Goal: Task Accomplishment & Management: Manage account settings

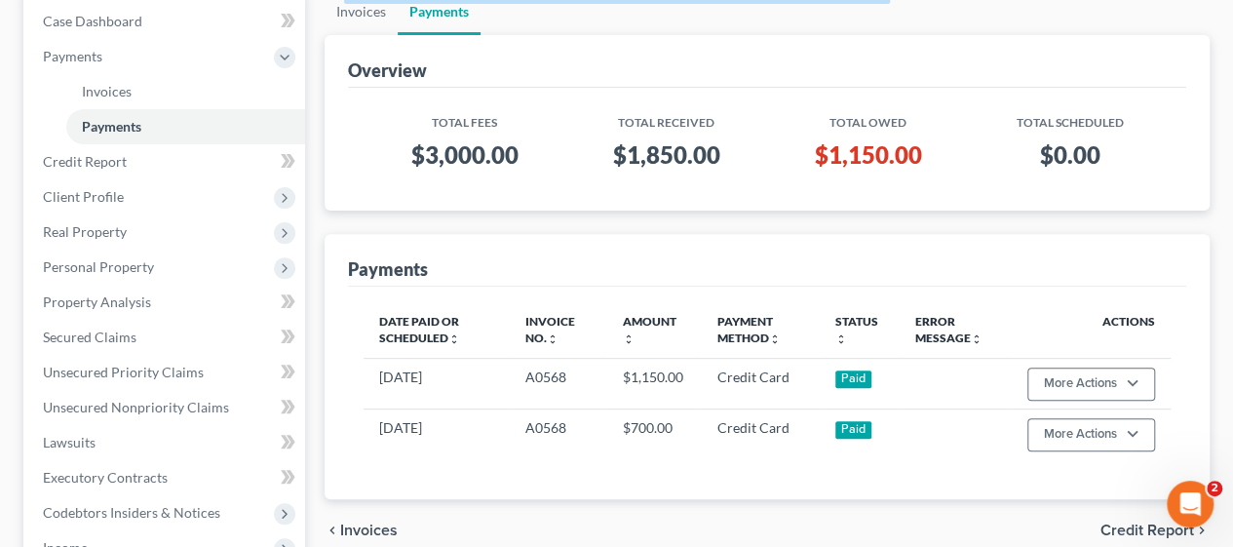
scroll to position [234, 0]
click at [312, 468] on div "Case Dashboard Payments Invoices Payments Payments Credit Report Client Profile" at bounding box center [164, 420] width 301 height 865
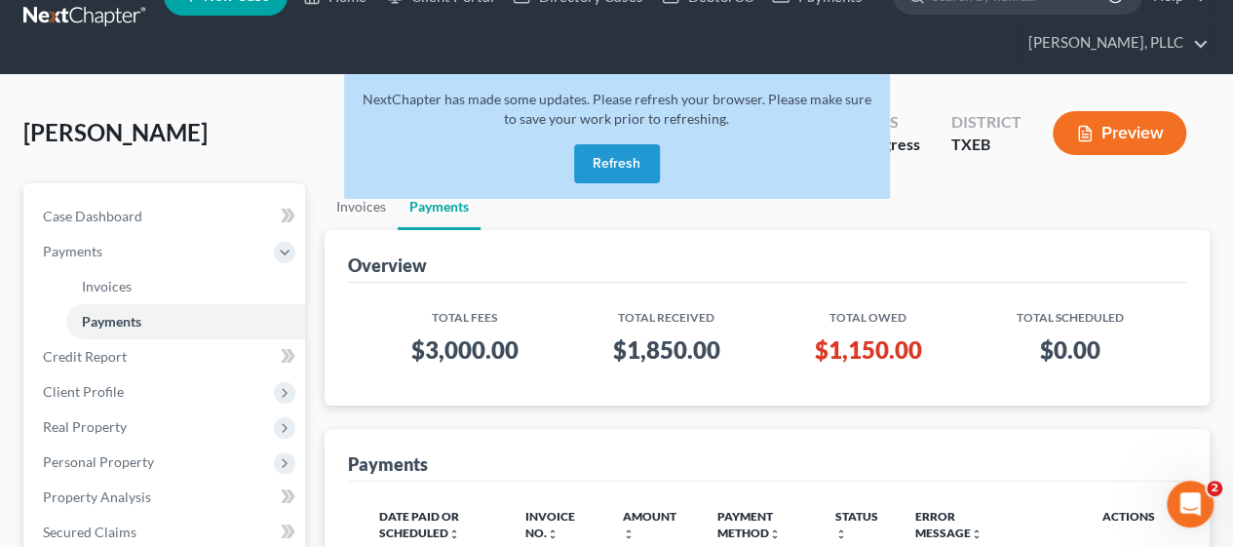
scroll to position [0, 0]
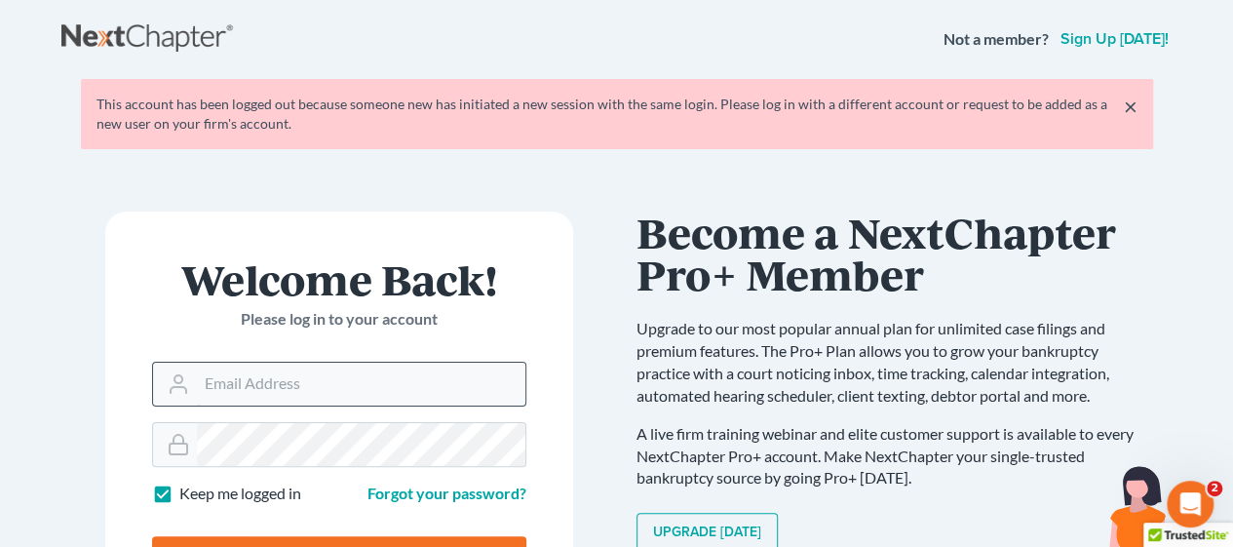
click at [288, 377] on input "Email Address" at bounding box center [361, 384] width 328 height 43
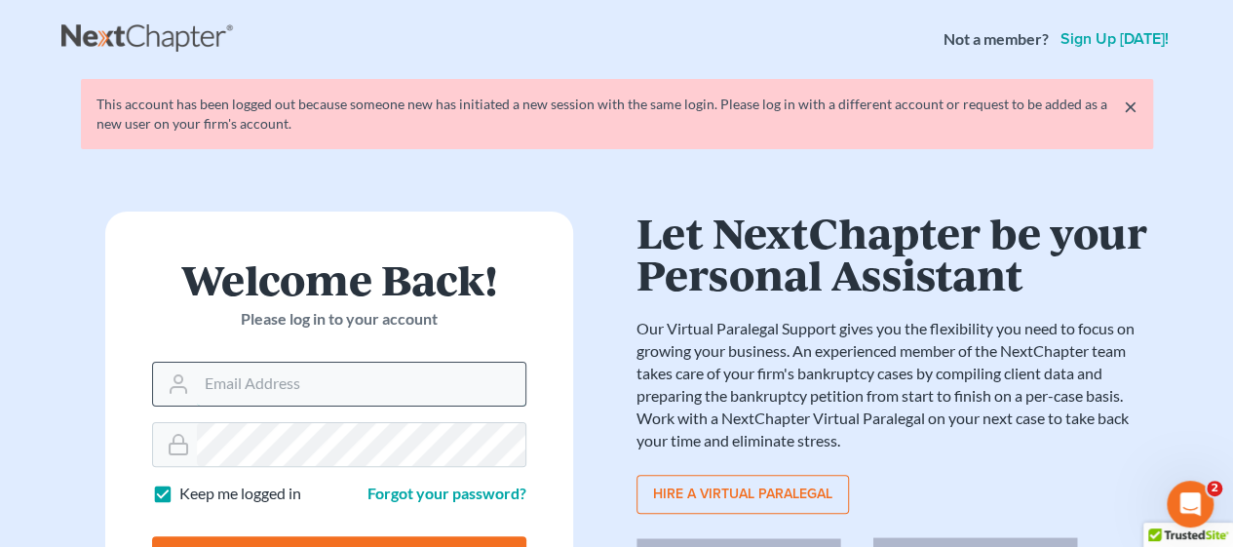
type input "asize@debtreset.net"
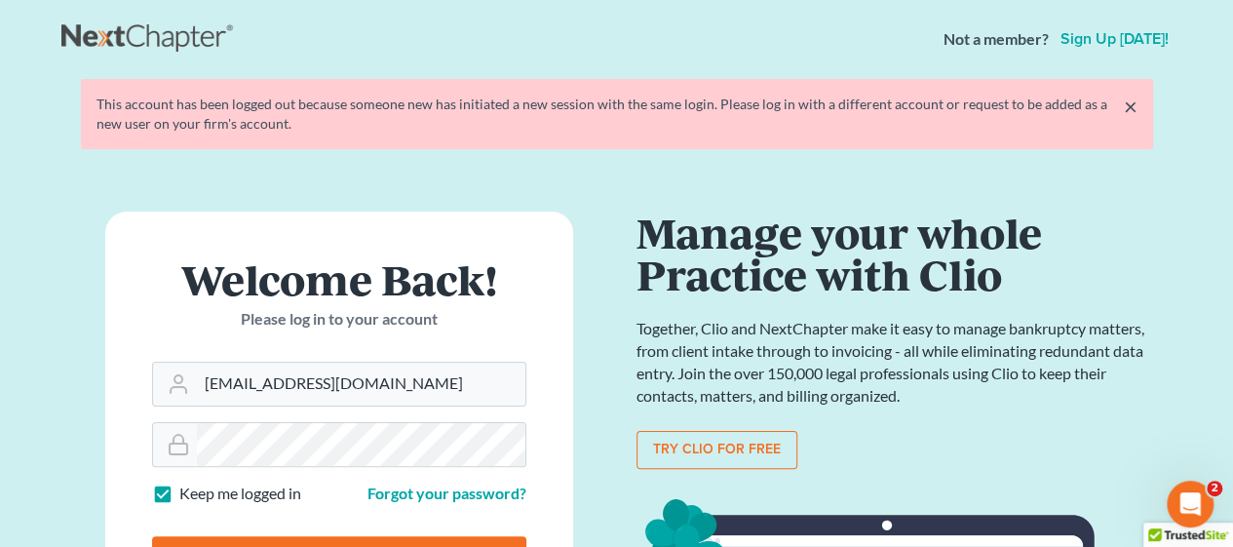
click at [37, 400] on main "× This account has been logged out because someone new has initiated a new sess…" at bounding box center [616, 496] width 1233 height 837
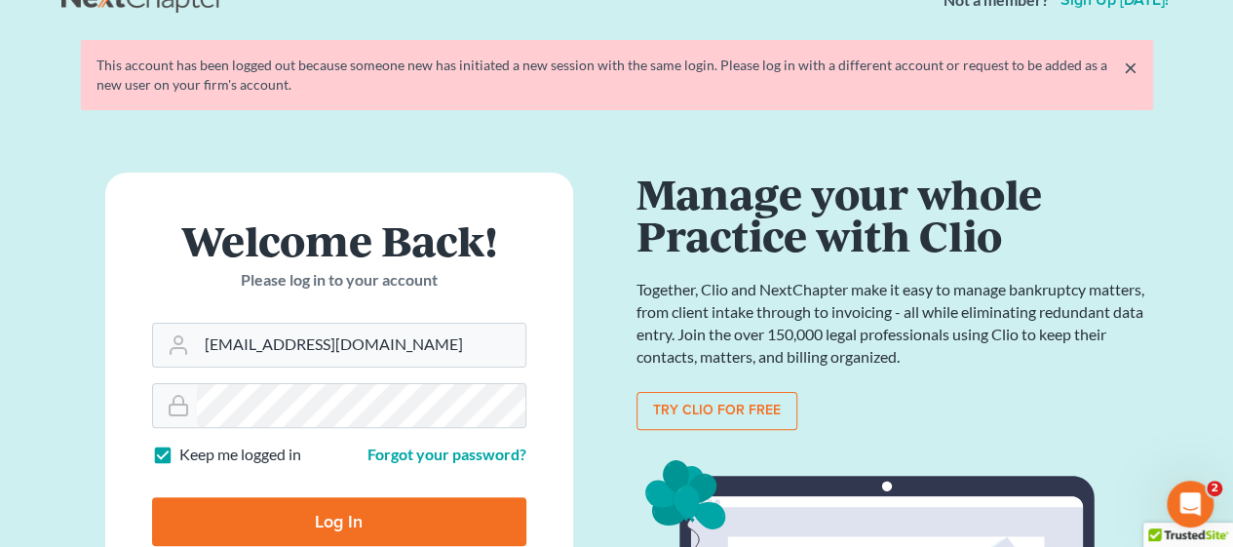
scroll to position [156, 0]
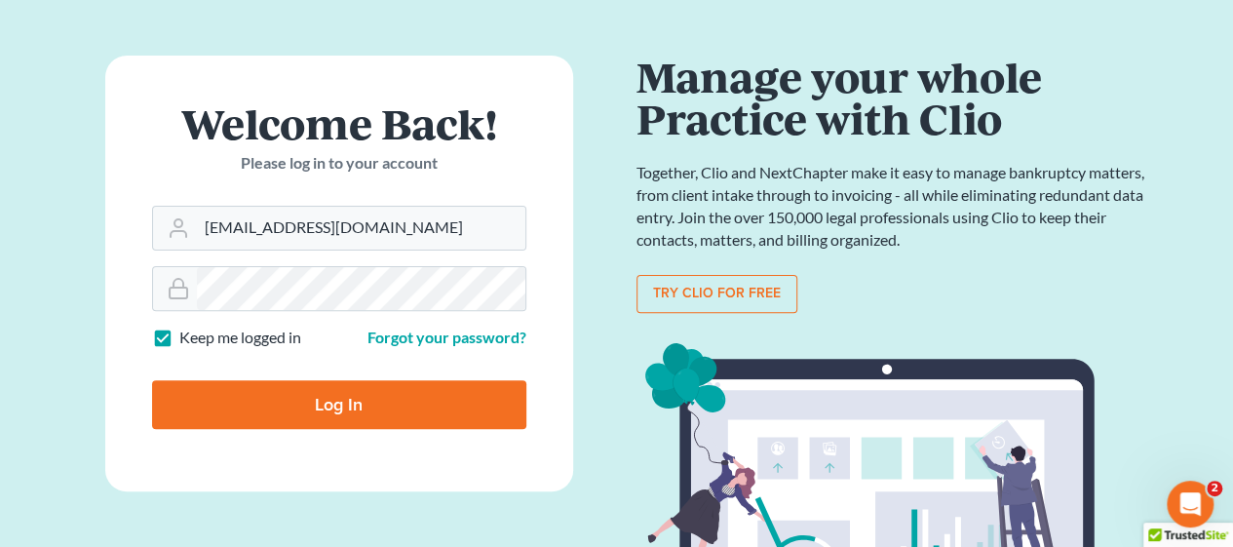
click at [274, 405] on input "Log In" at bounding box center [339, 404] width 374 height 49
type input "Thinking..."
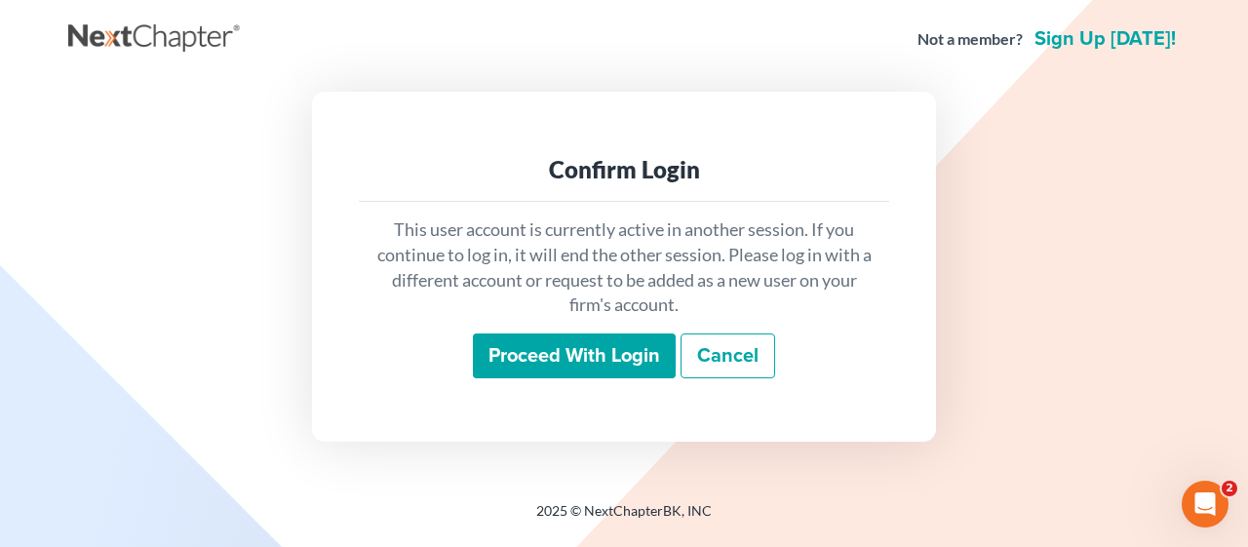
click at [605, 348] on input "Proceed with login" at bounding box center [574, 355] width 203 height 45
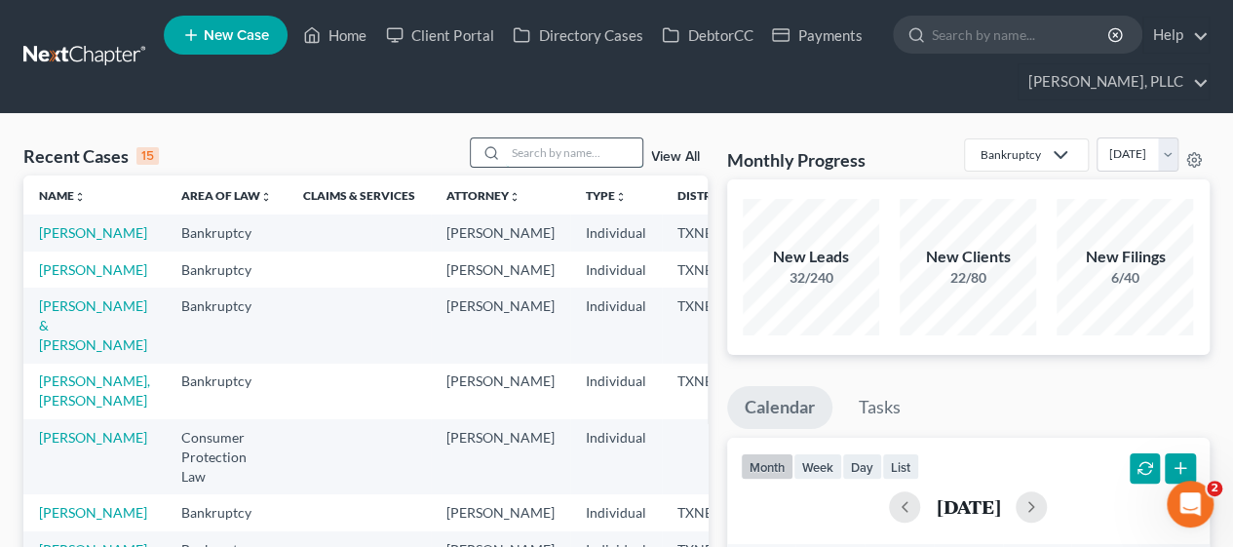
click at [559, 163] on input "search" at bounding box center [574, 152] width 136 height 28
type input "peterson"
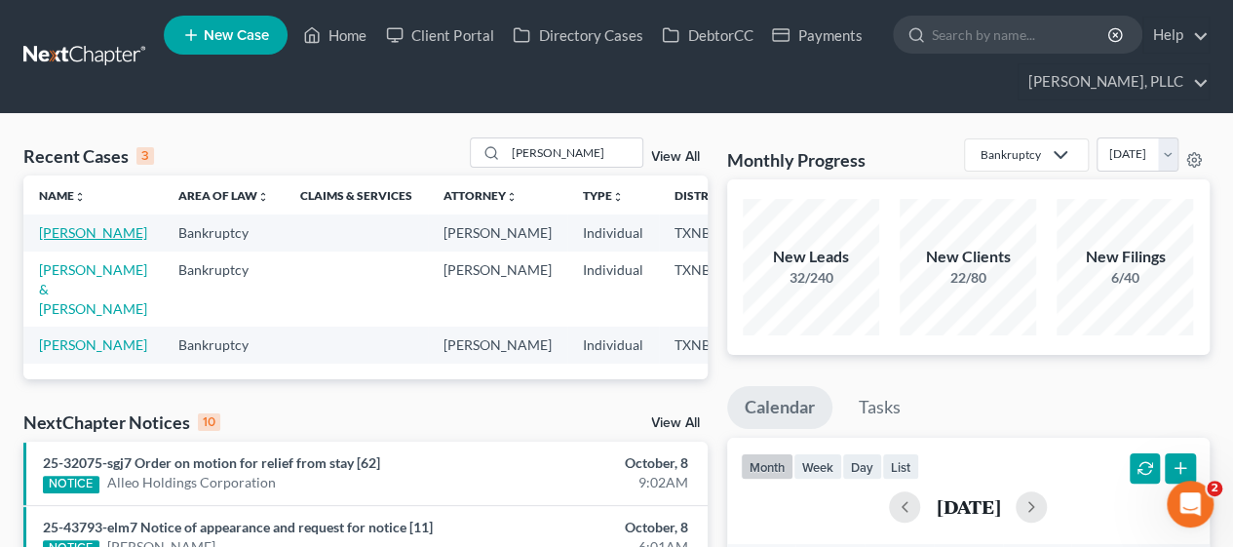
click at [60, 241] on link "Peterson, Shamaria" at bounding box center [93, 232] width 108 height 17
select select "1"
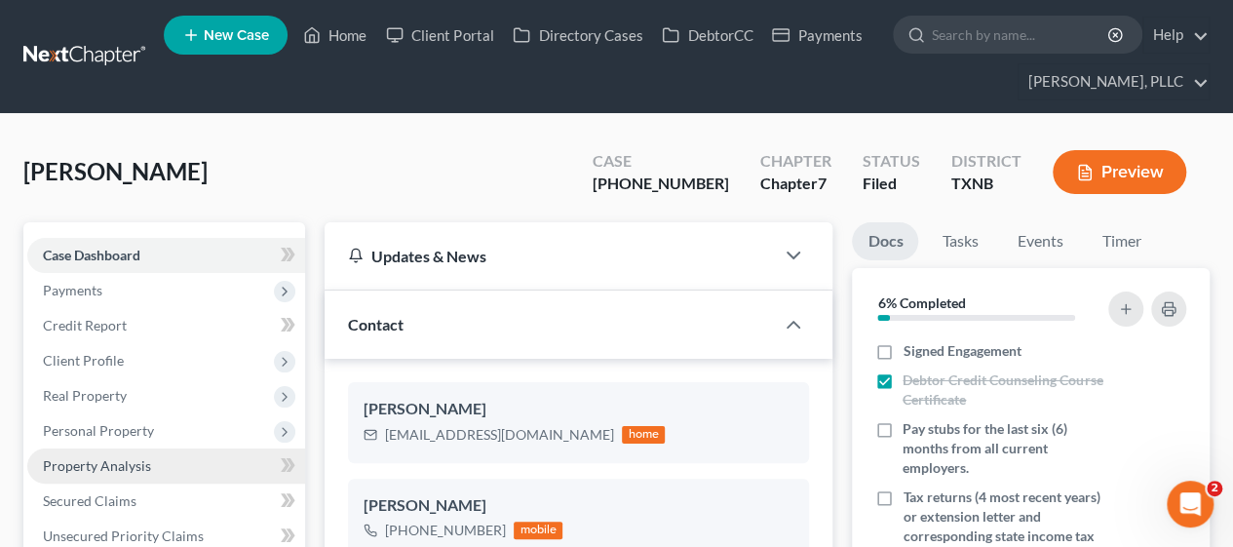
scroll to position [2757, 0]
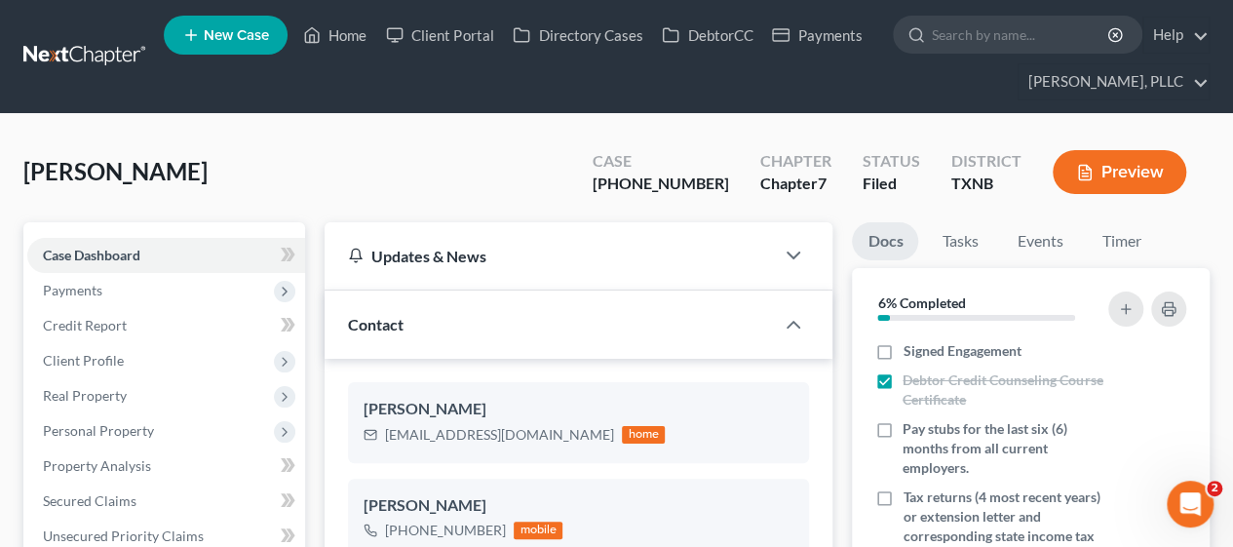
click at [386, 157] on div "Peterson, Shamaria Upgraded Case 25-43315-7 Chapter Chapter 7 Status Filed Dist…" at bounding box center [616, 179] width 1186 height 85
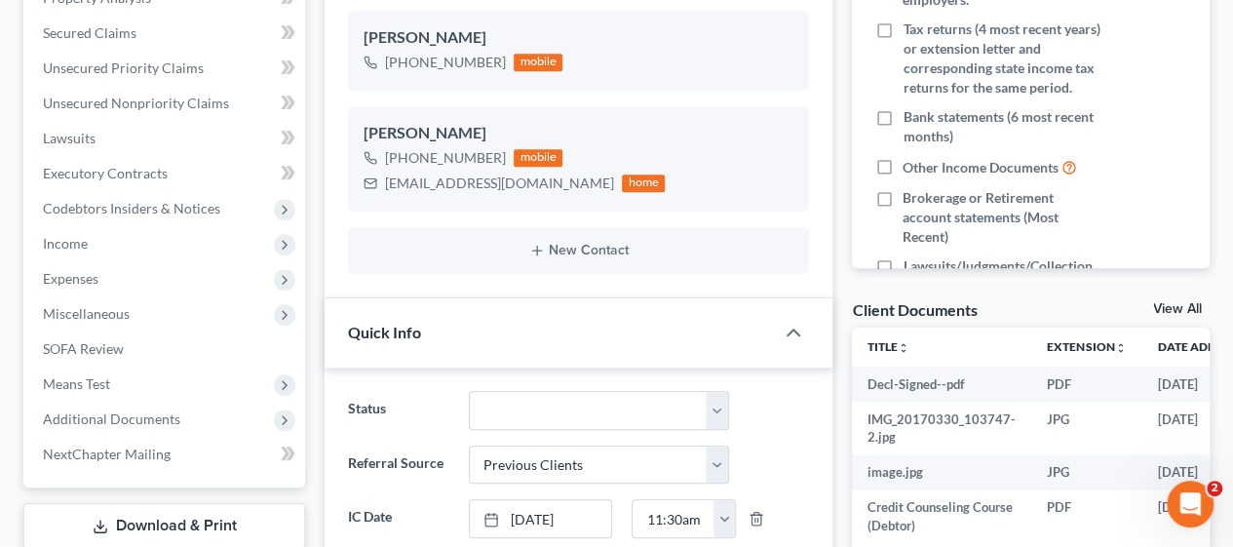
scroll to position [429, 0]
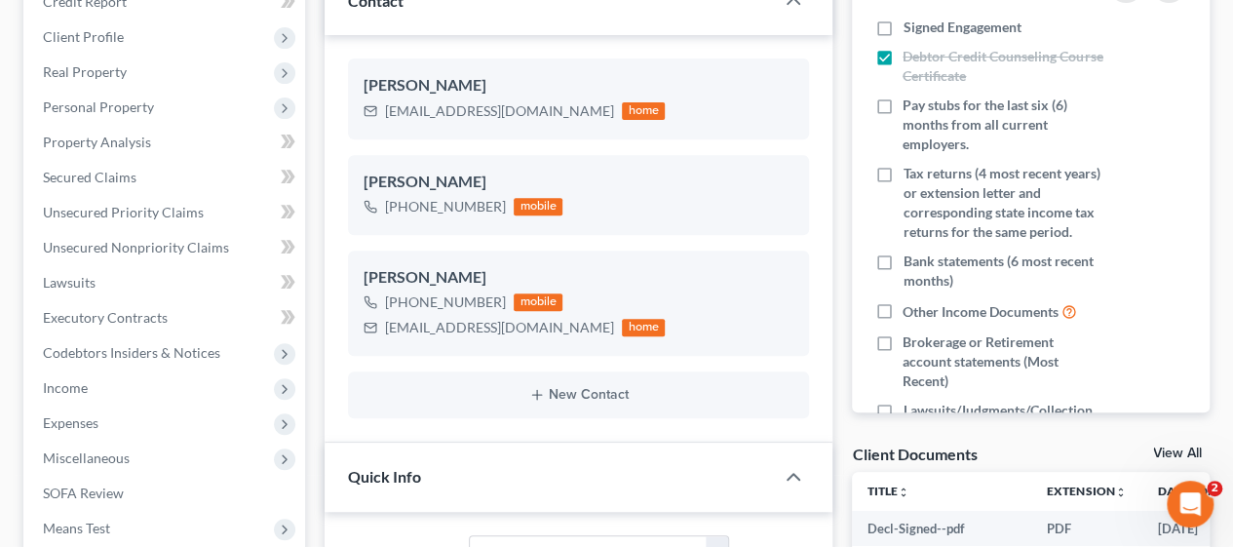
scroll to position [156, 0]
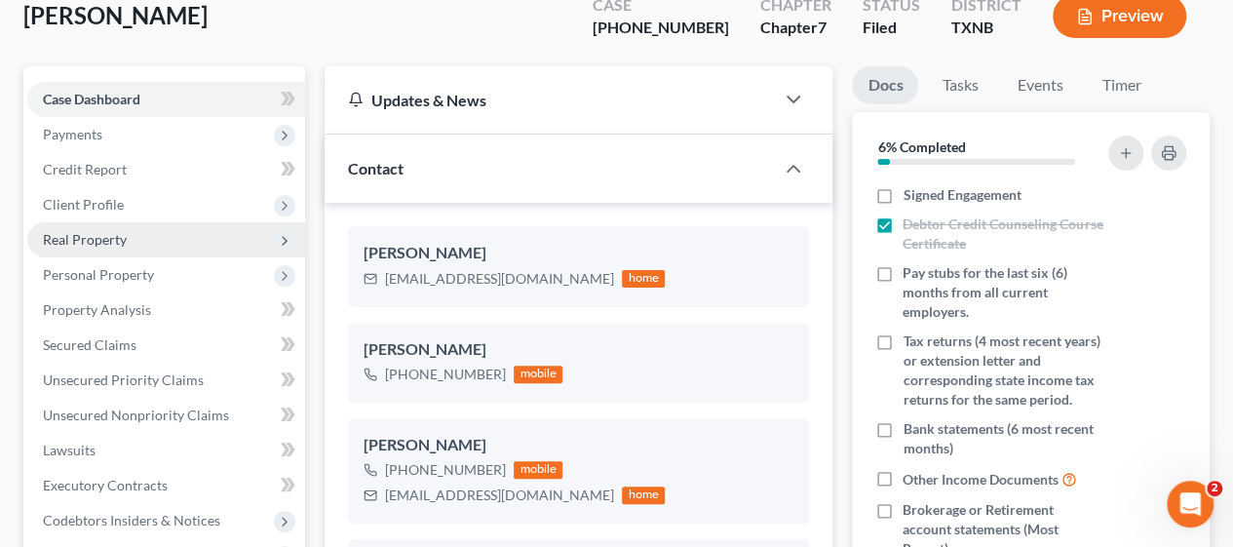
click at [129, 248] on span "Real Property" at bounding box center [166, 239] width 278 height 35
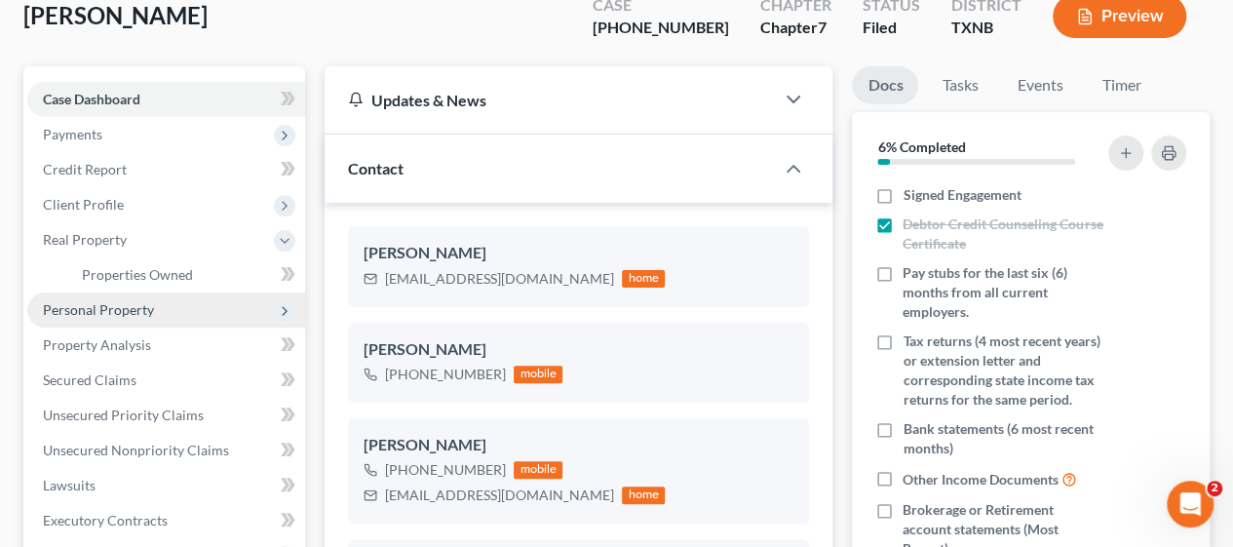
click at [113, 320] on span "Personal Property" at bounding box center [166, 309] width 278 height 35
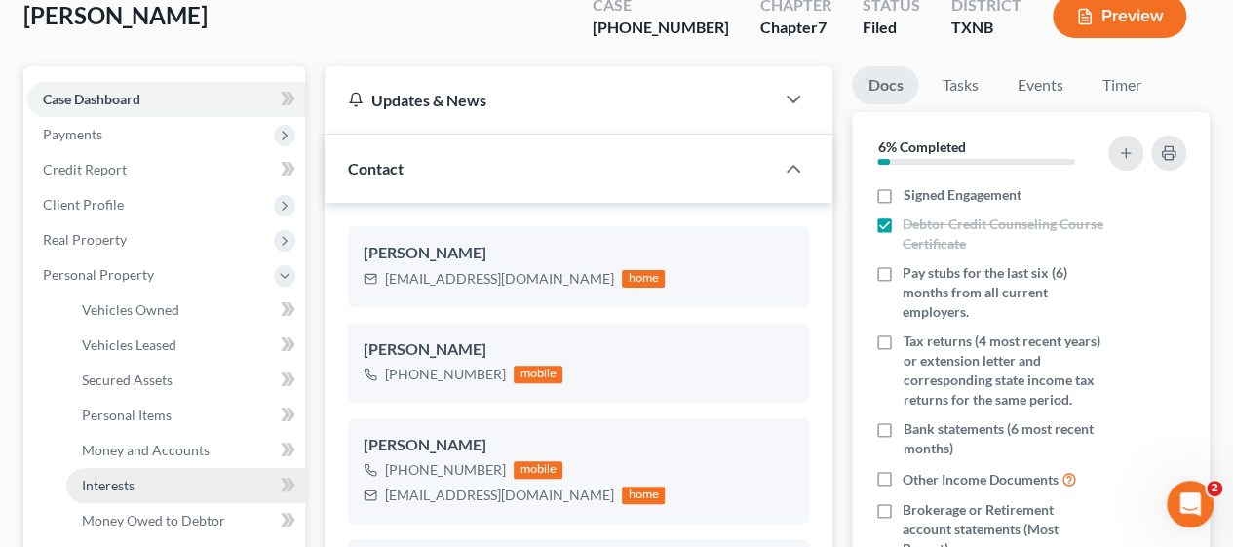
click at [129, 477] on span "Interests" at bounding box center [108, 485] width 53 height 17
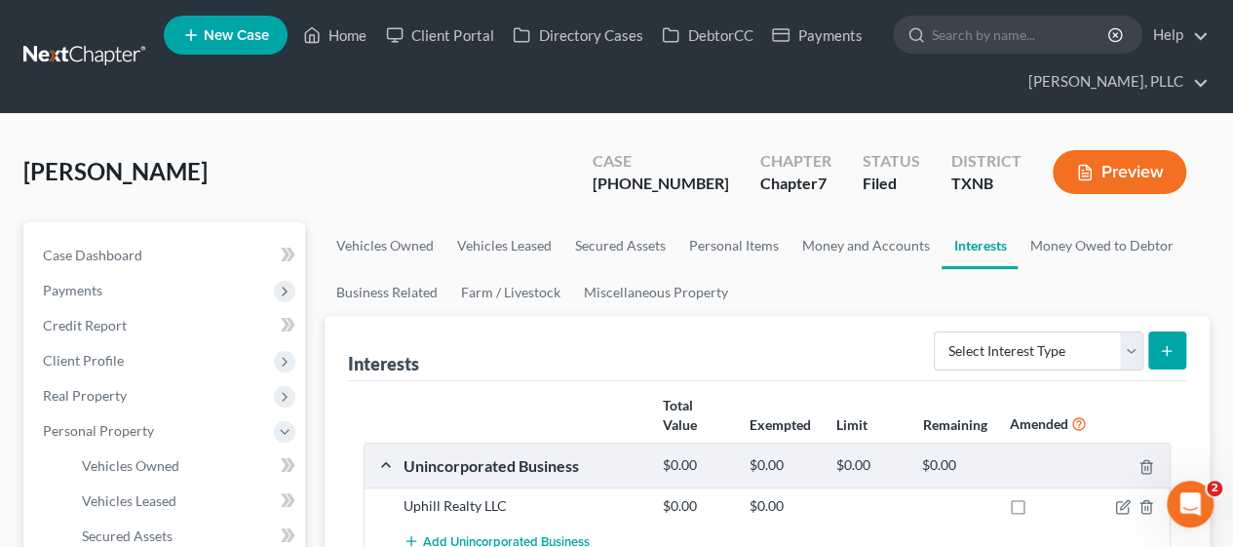
click at [405, 161] on div "Peterson, Shamaria Upgraded Case 25-43315-7 Chapter Chapter 7 Status Filed Dist…" at bounding box center [616, 179] width 1186 height 85
click at [124, 243] on link "Case Dashboard" at bounding box center [166, 255] width 278 height 35
select select "1"
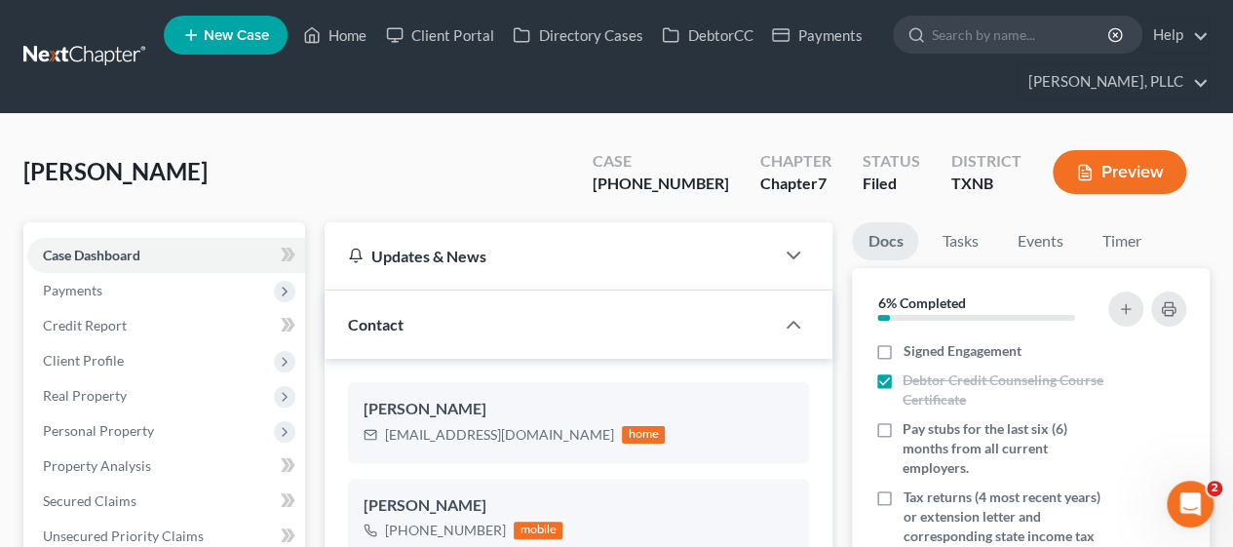
scroll to position [2757, 0]
click at [435, 169] on div "Peterson, Shamaria Upgraded Case 25-43315-7 Chapter Chapter 7 Status Filed Dist…" at bounding box center [616, 179] width 1186 height 85
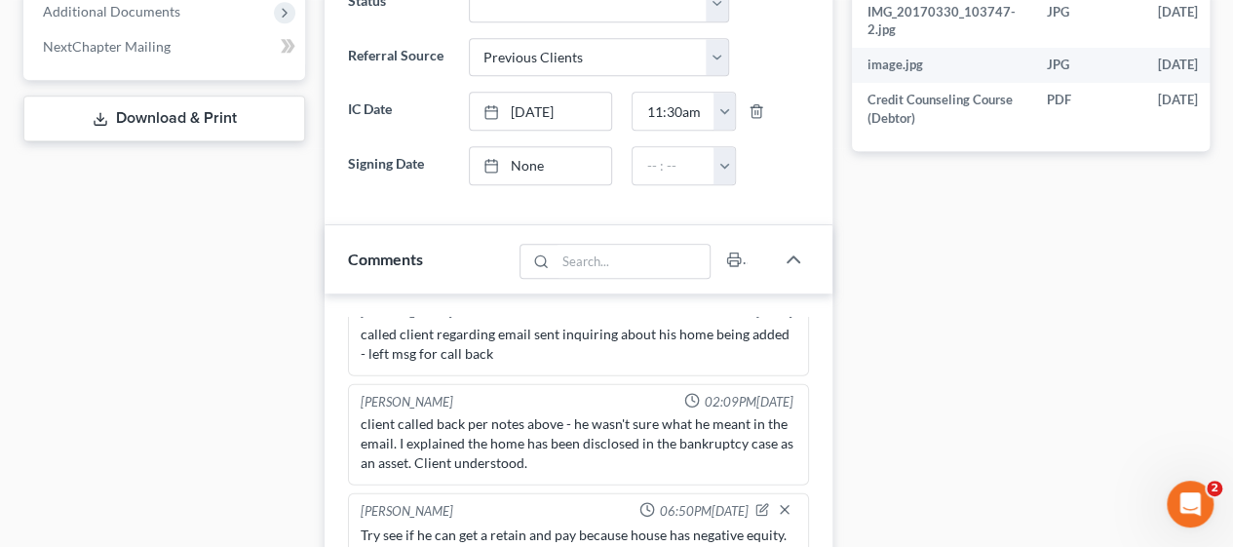
scroll to position [936, 0]
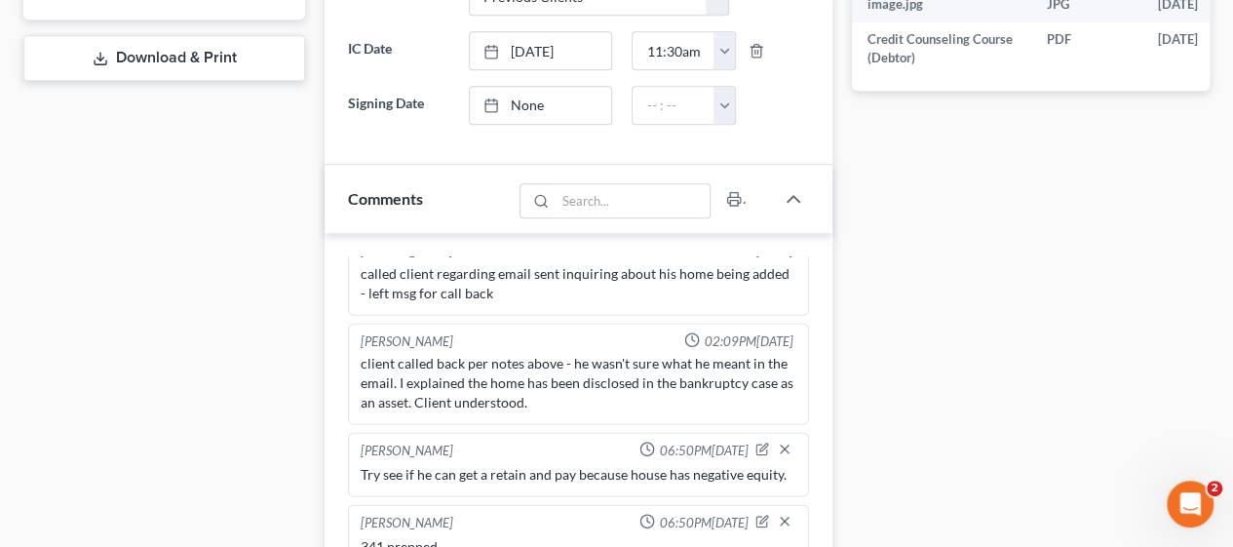
click at [910, 451] on div "Docs Tasks Events Timer 6% Completed Nothing here yet! Signed Engagement Debtor…" at bounding box center [1030, 251] width 377 height 1929
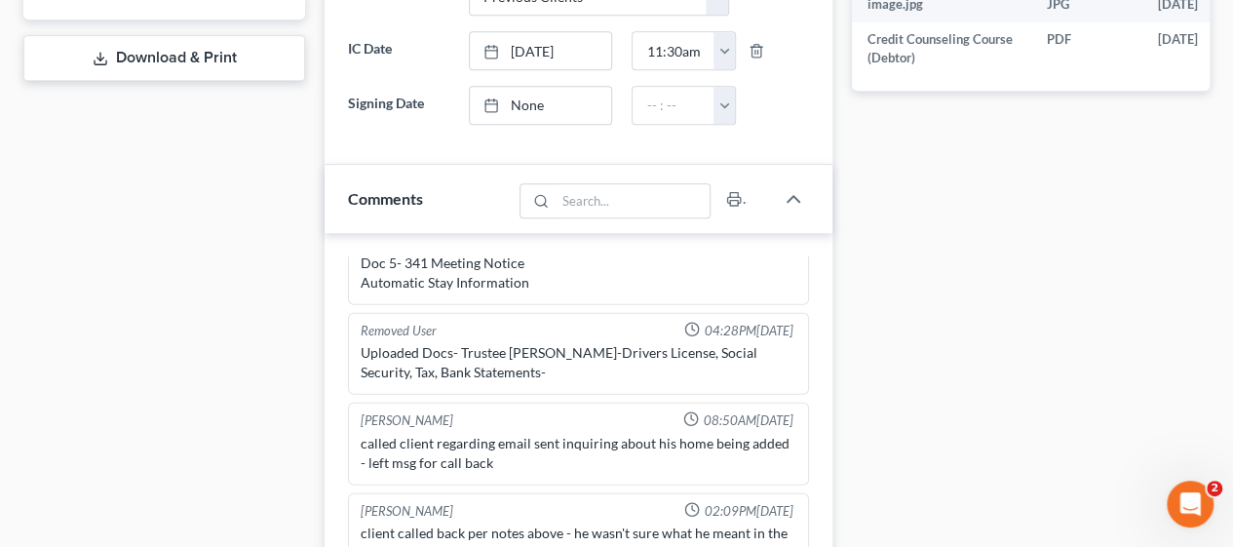
scroll to position [2562, 0]
click at [891, 404] on div "Docs Tasks Events Timer 6% Completed Nothing here yet! Signed Engagement Debtor…" at bounding box center [1030, 251] width 377 height 1929
click at [1121, 341] on div "Docs Tasks Events Timer 6% Completed Nothing here yet! Signed Engagement Debtor…" at bounding box center [1030, 251] width 377 height 1929
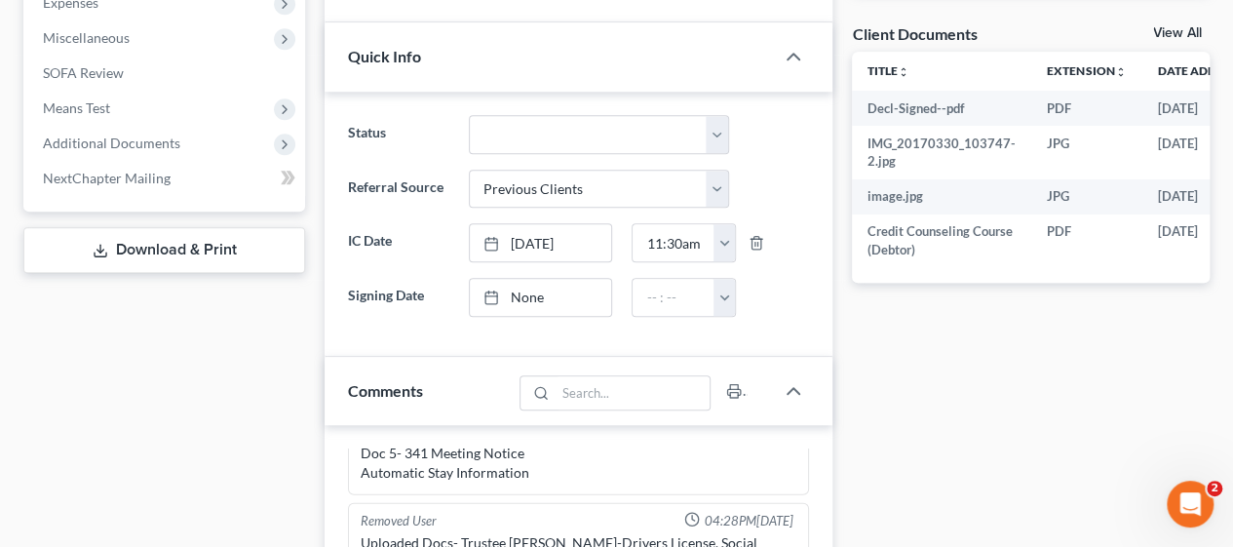
scroll to position [741, 0]
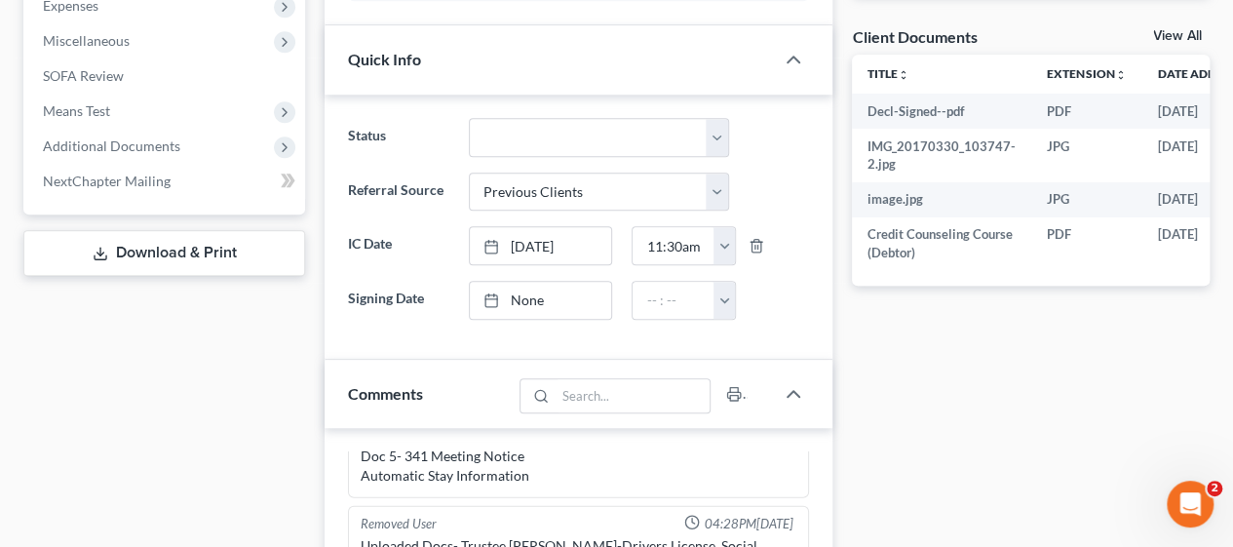
click at [249, 453] on div "Case Dashboard Payments Invoices Payments Payments Credit Report Client Profile" at bounding box center [164, 445] width 301 height 1929
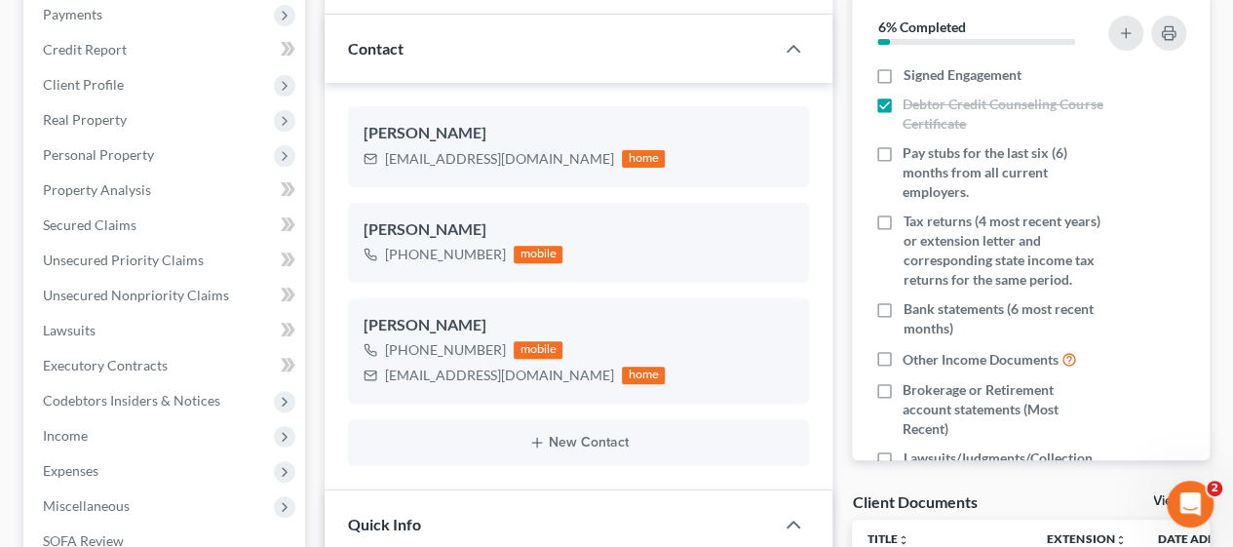
scroll to position [117, 0]
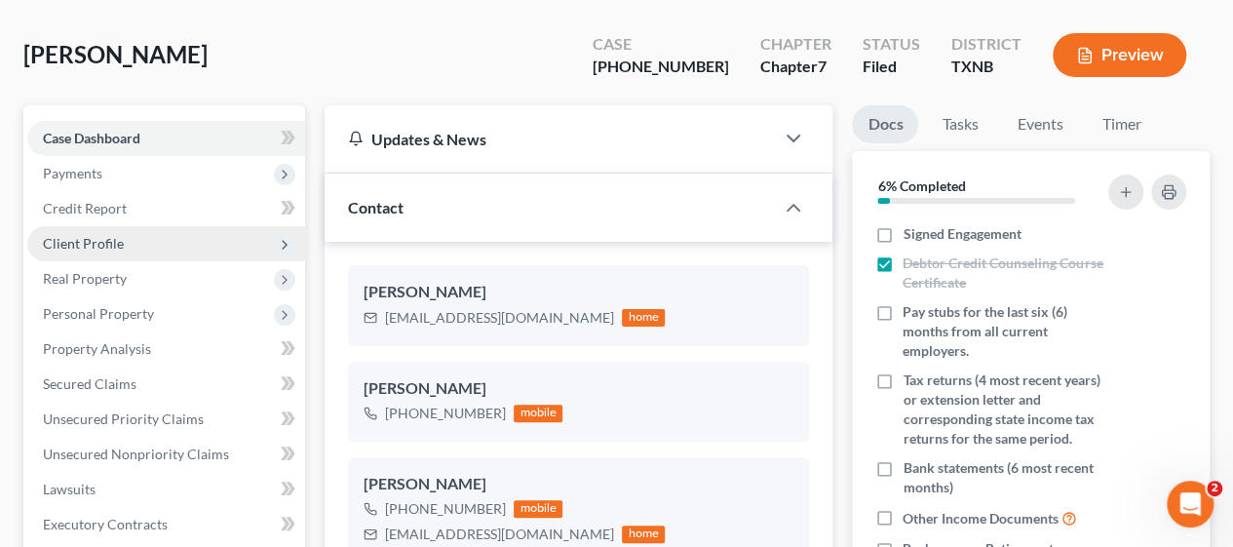
click at [125, 227] on span "Client Profile" at bounding box center [166, 243] width 278 height 35
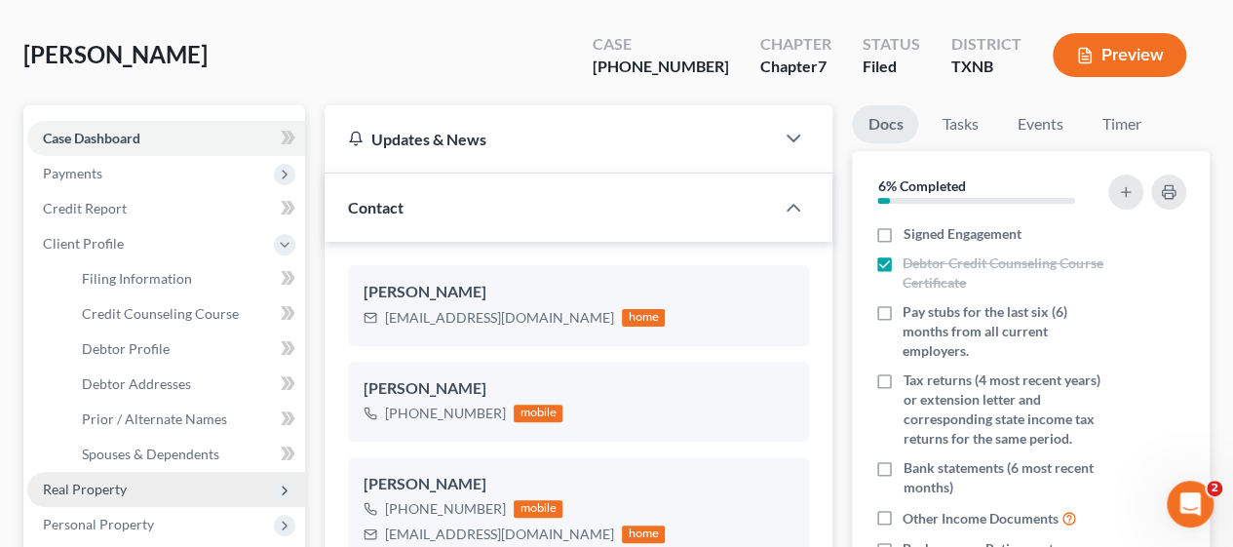
click at [117, 486] on span "Real Property" at bounding box center [85, 489] width 84 height 17
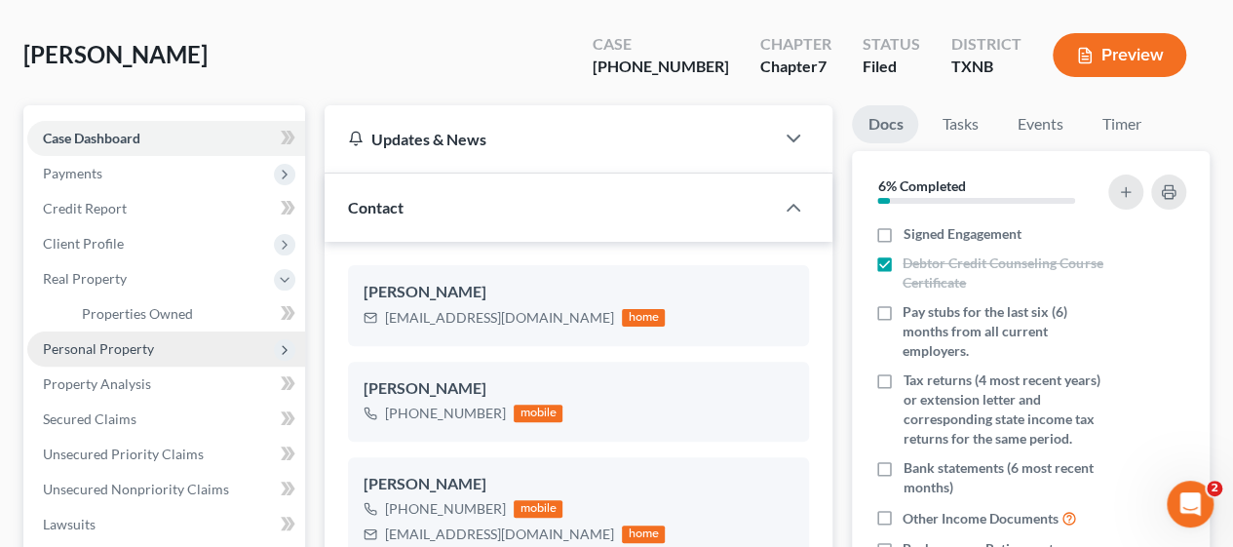
click at [135, 359] on span "Personal Property" at bounding box center [166, 348] width 278 height 35
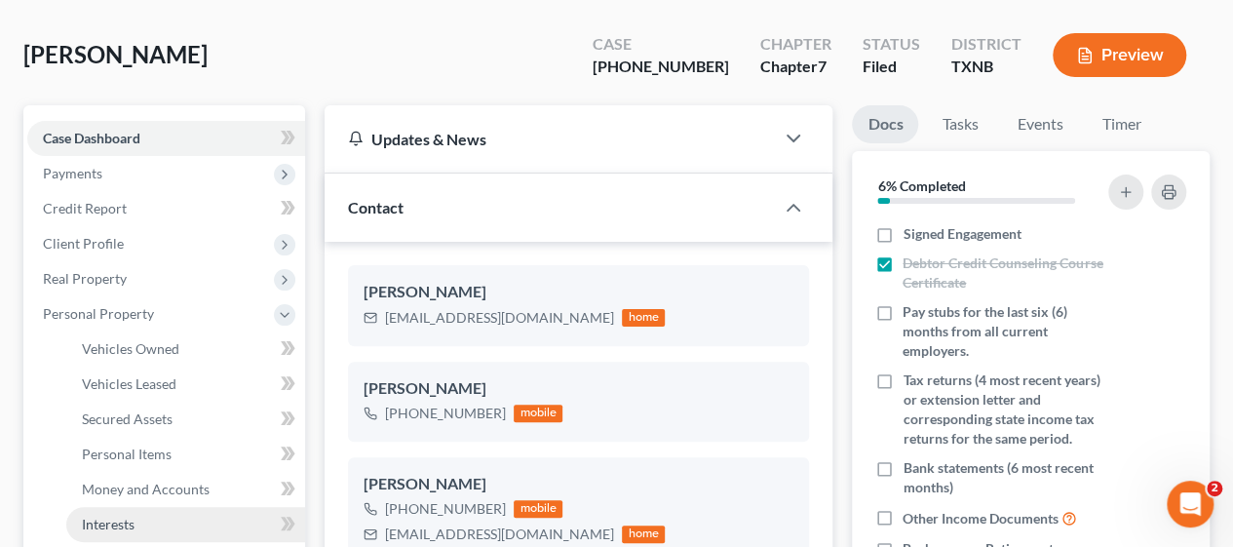
click at [128, 512] on link "Interests" at bounding box center [185, 524] width 239 height 35
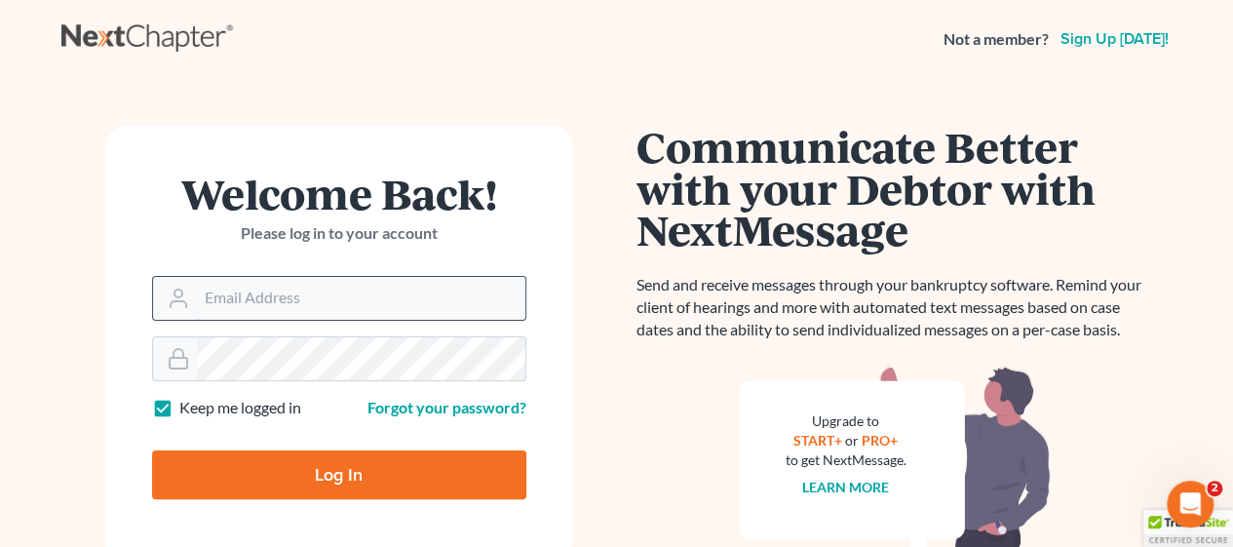
click at [313, 282] on input "Email Address" at bounding box center [361, 298] width 328 height 43
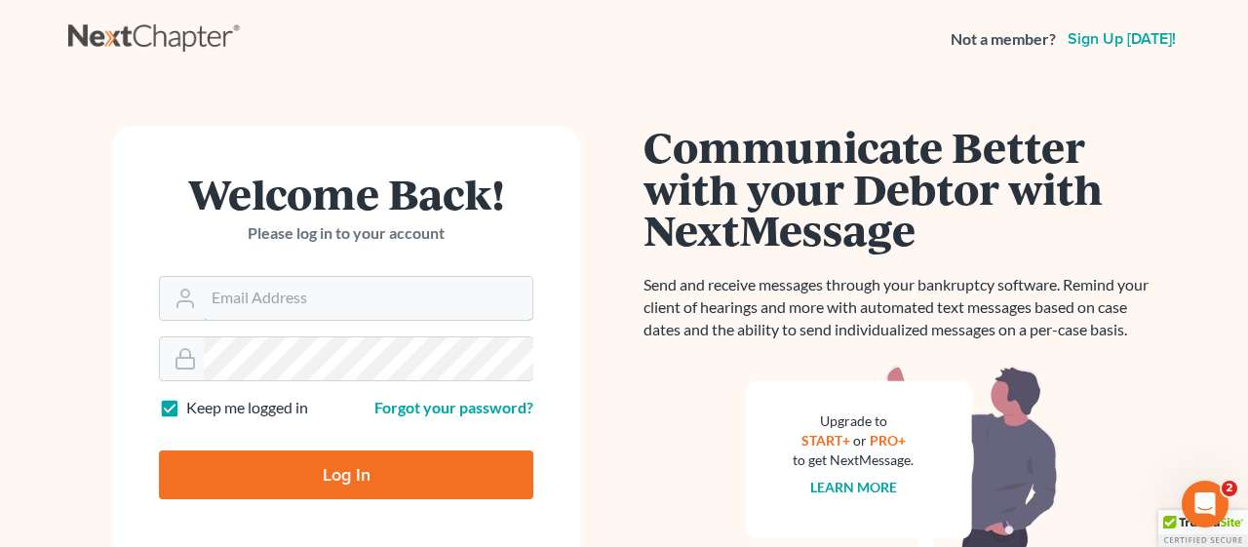
type input "[EMAIL_ADDRESS][DOMAIN_NAME]"
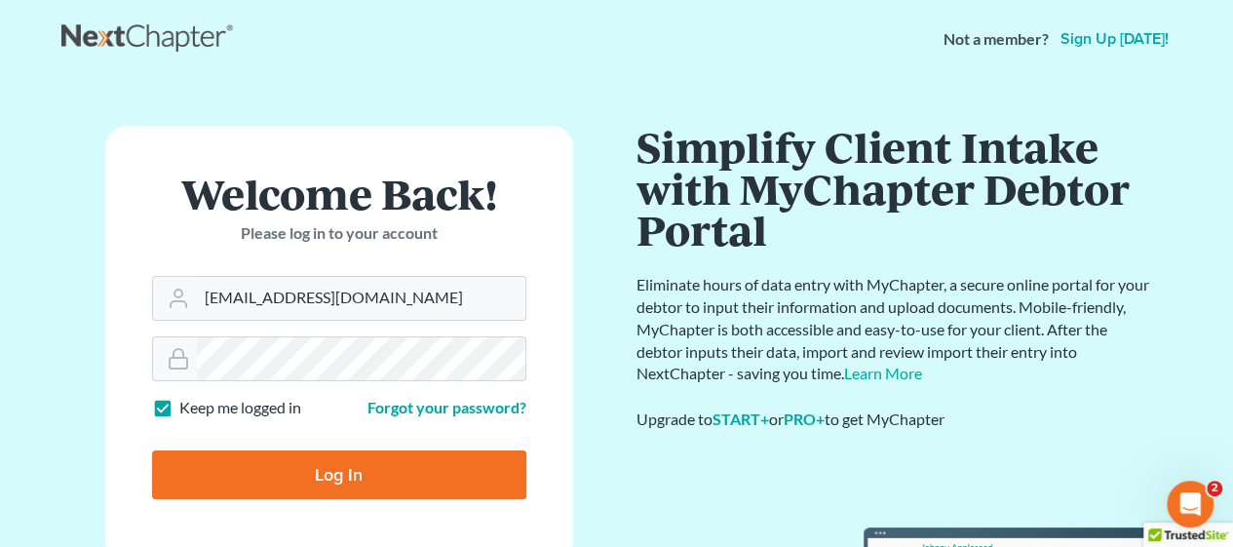
click at [366, 479] on input "Log In" at bounding box center [339, 474] width 374 height 49
type input "Thinking..."
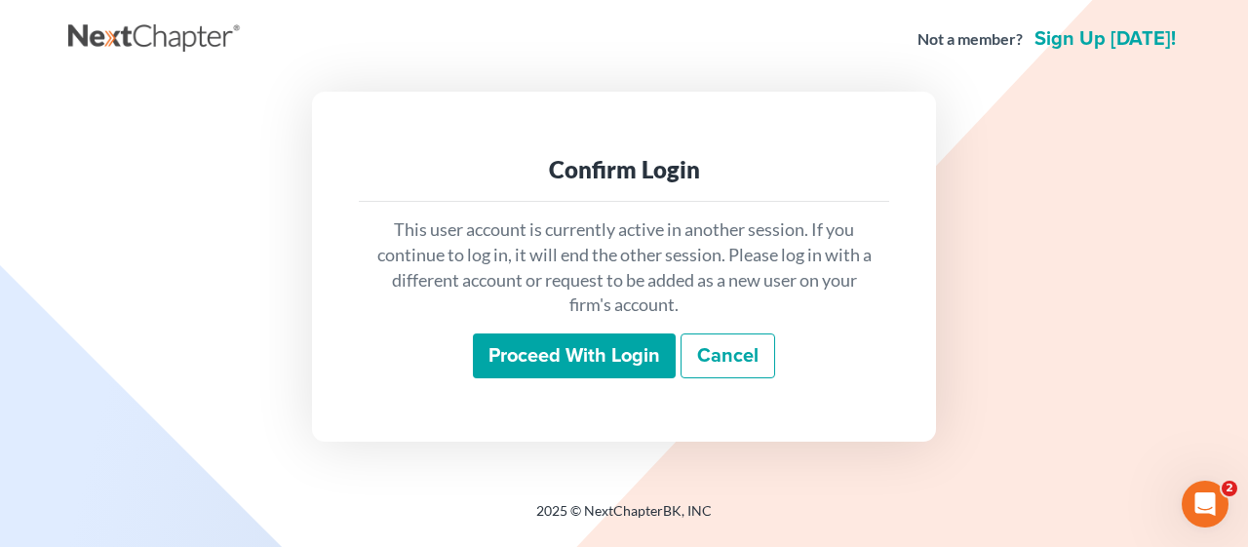
click at [559, 360] on input "Proceed with login" at bounding box center [574, 355] width 203 height 45
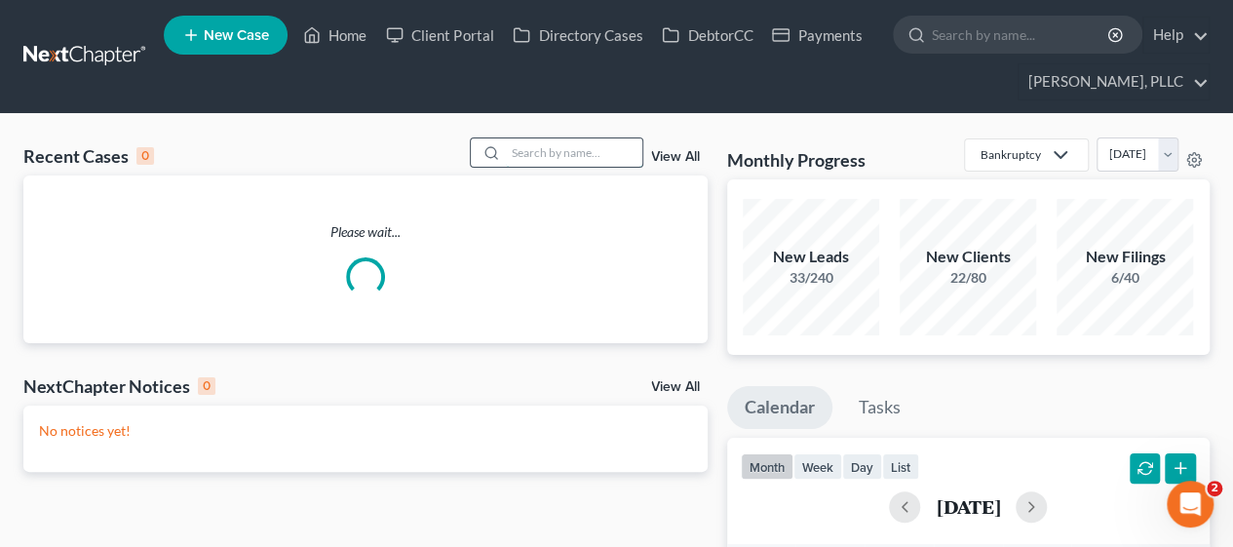
click at [559, 157] on input "search" at bounding box center [574, 152] width 136 height 28
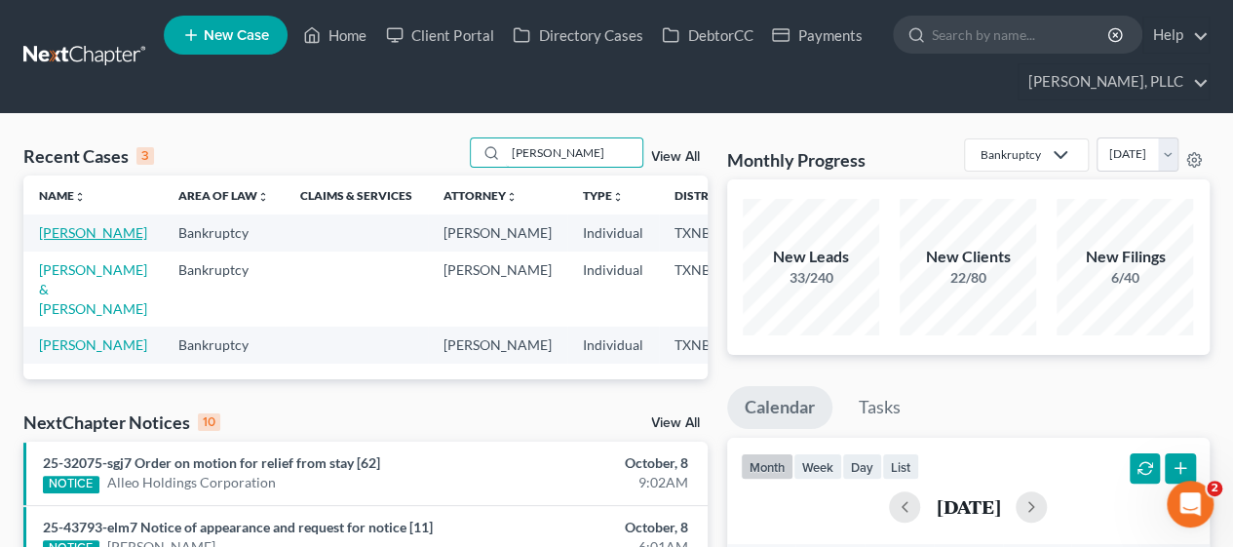
type input "peterson"
click at [53, 241] on link "Peterson, Shamaria" at bounding box center [93, 232] width 108 height 17
select select "1"
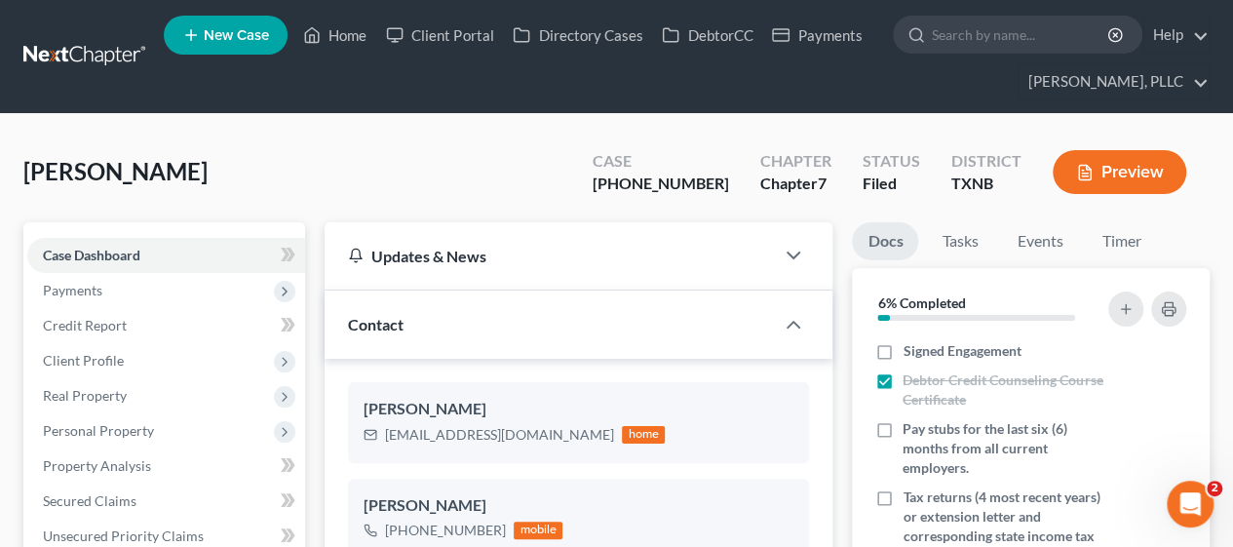
scroll to position [2757, 0]
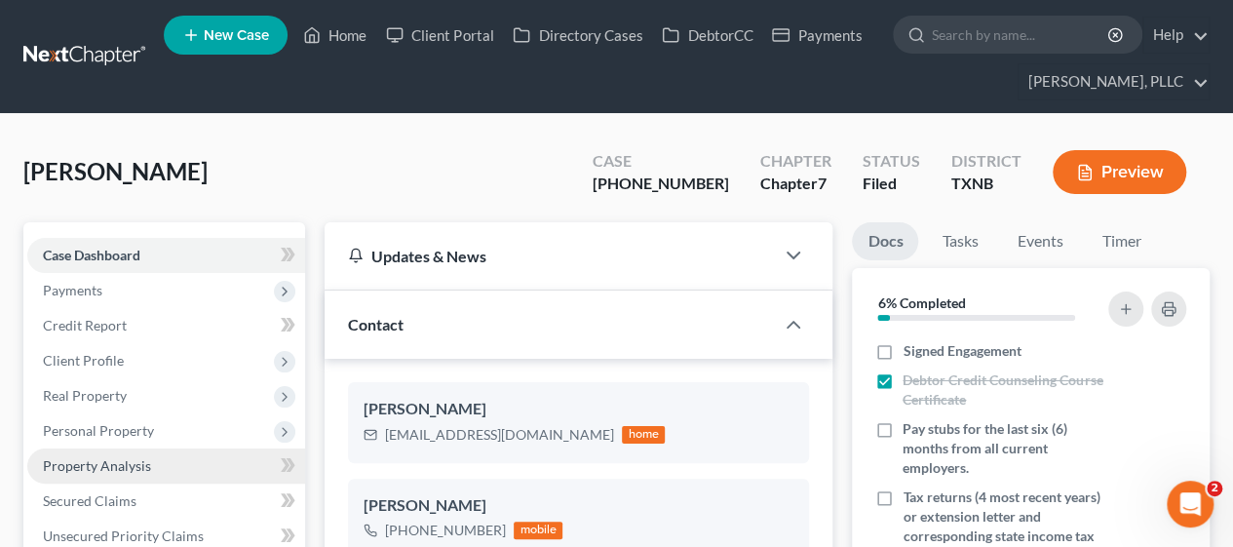
click at [110, 462] on span "Property Analysis" at bounding box center [97, 465] width 108 height 17
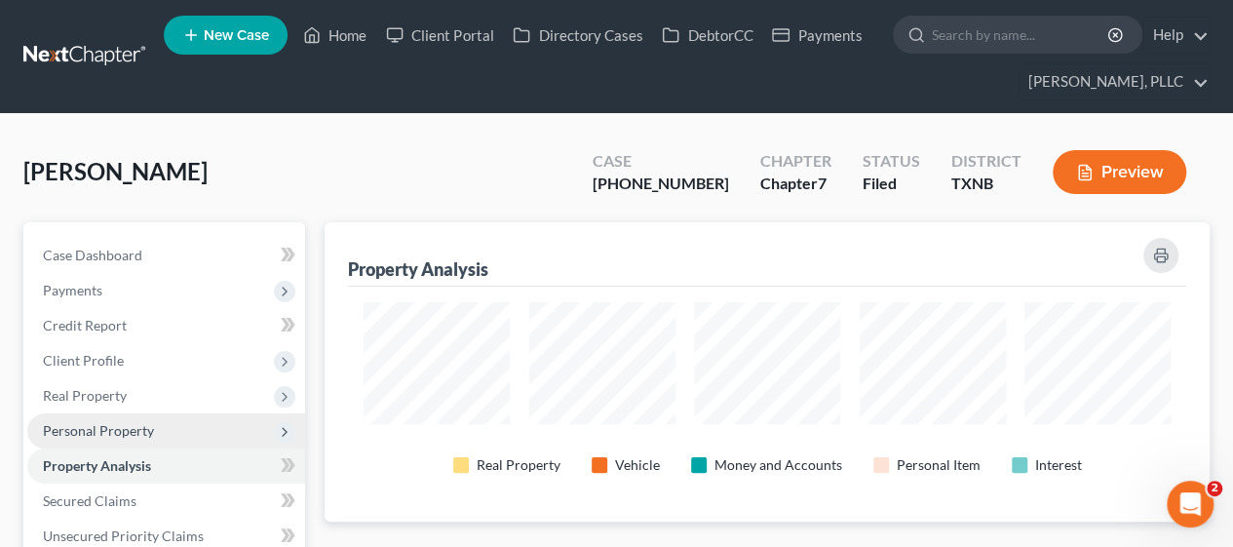
scroll to position [298, 885]
click at [115, 427] on span "Personal Property" at bounding box center [98, 430] width 111 height 17
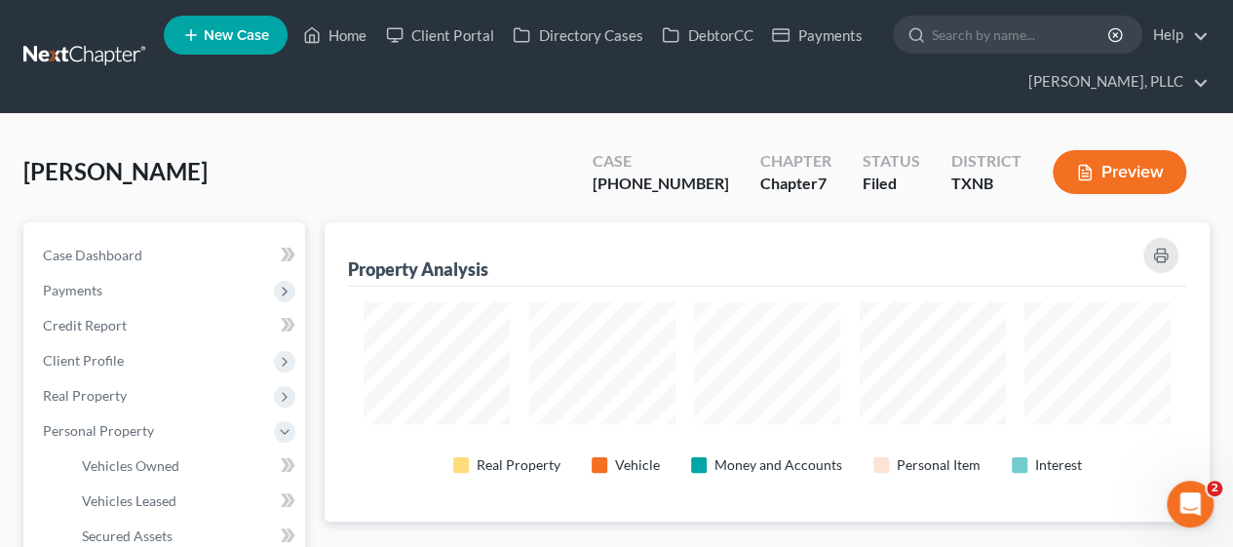
click at [292, 182] on div "Peterson, Shamaria Upgraded Case 25-43315-7 Chapter Chapter 7 Status Filed Dist…" at bounding box center [616, 179] width 1186 height 85
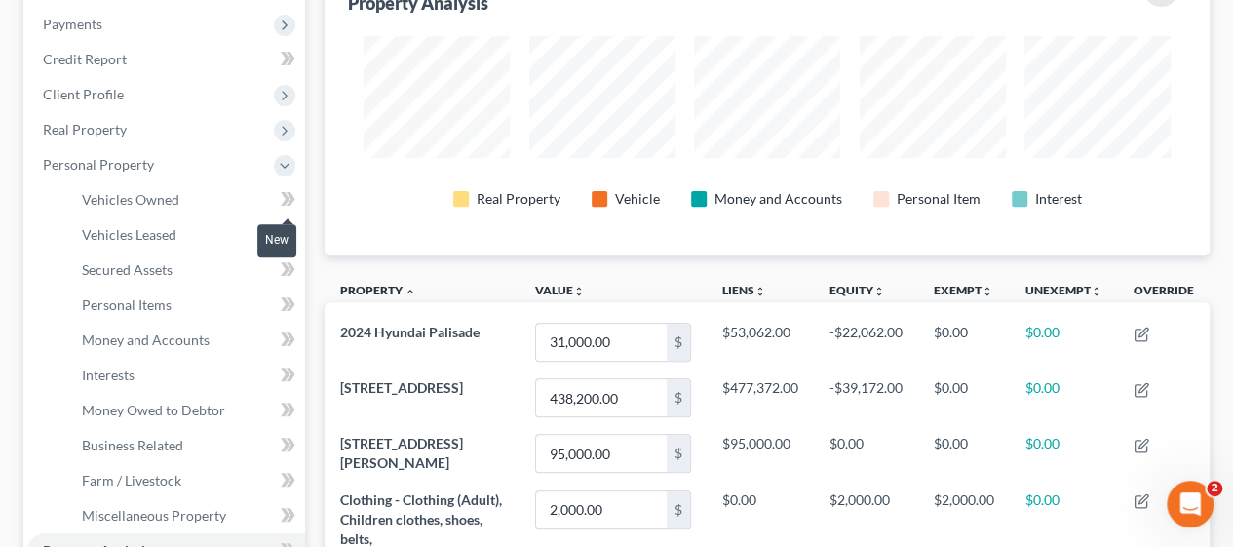
scroll to position [273, 0]
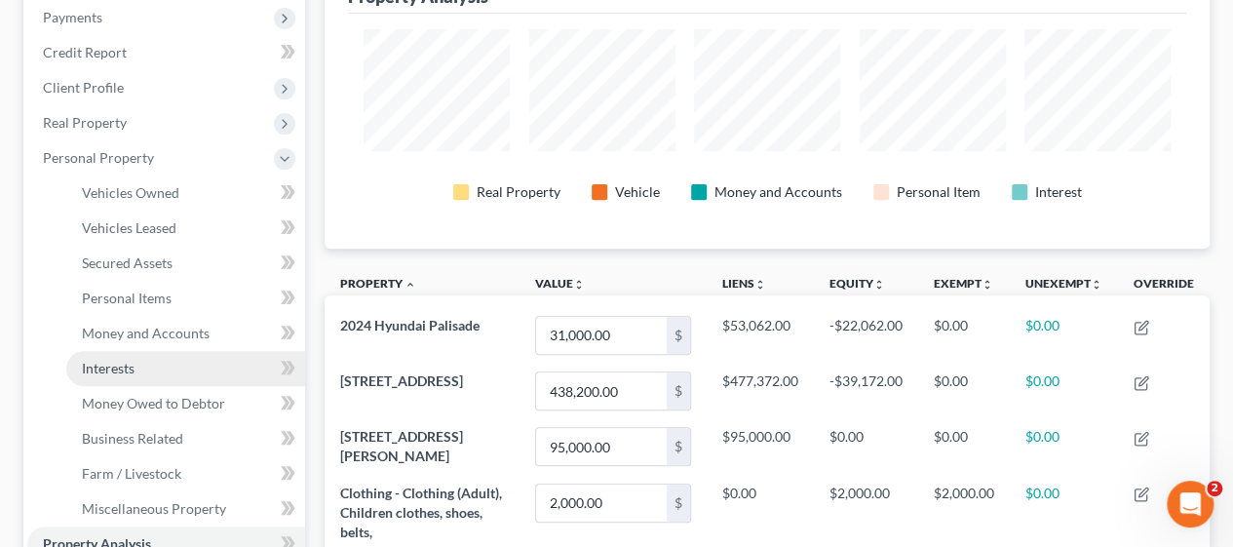
click at [113, 366] on span "Interests" at bounding box center [108, 368] width 53 height 17
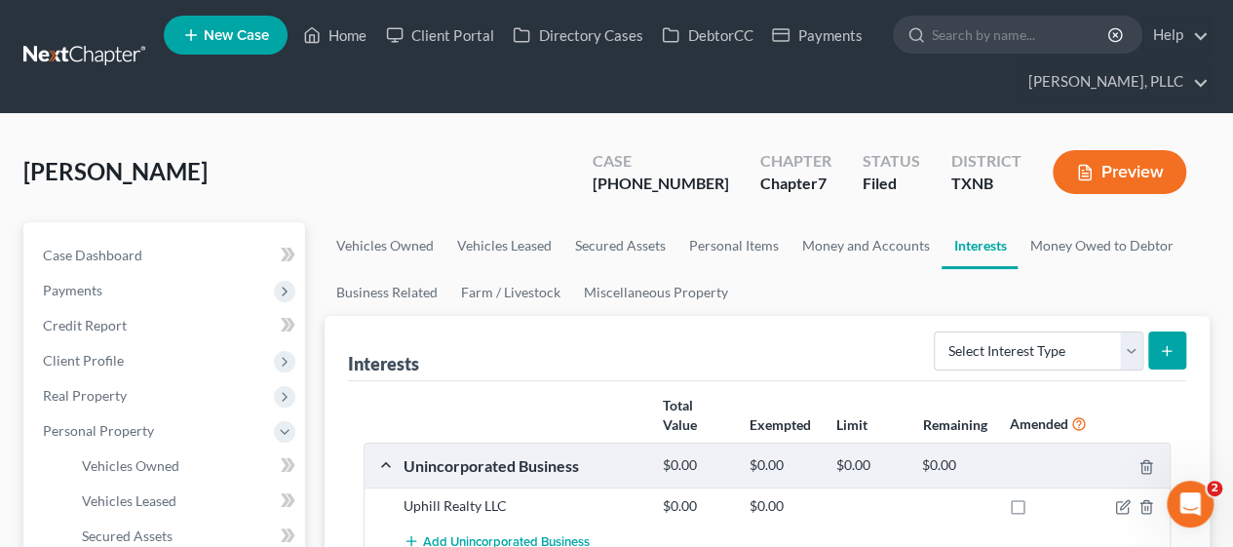
click at [512, 151] on div "Peterson, Shamaria Upgraded Case 25-43315-7 Chapter Chapter 7 Status Filed Dist…" at bounding box center [616, 179] width 1186 height 85
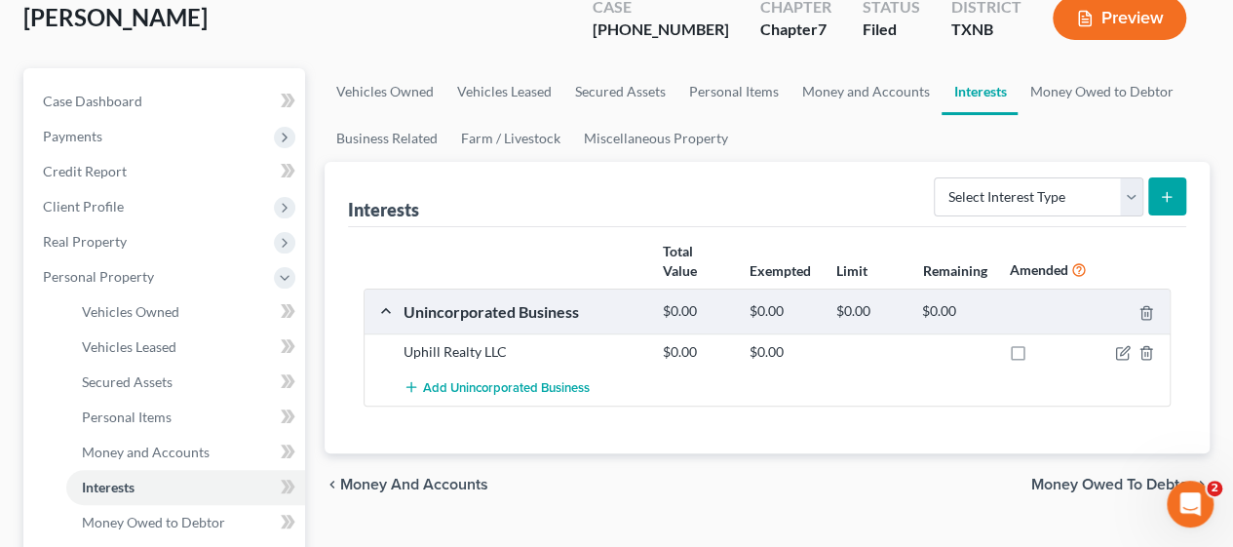
scroll to position [156, 0]
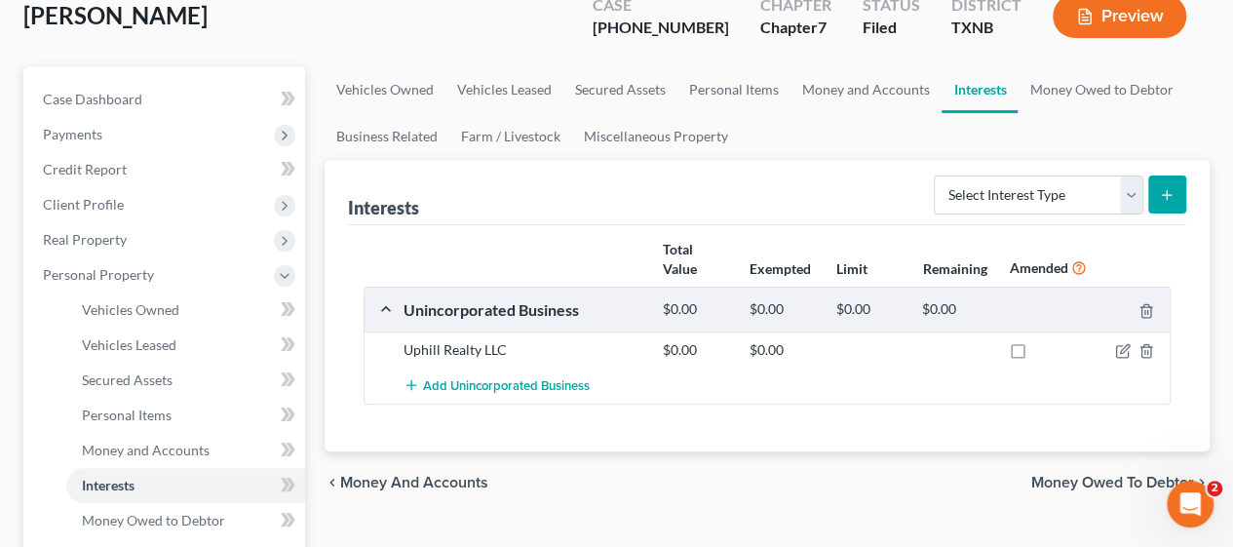
click at [229, 36] on div "Peterson, Shamaria Upgraded Case 25-43315-7 Chapter Chapter 7 Status Filed Dist…" at bounding box center [616, 23] width 1186 height 85
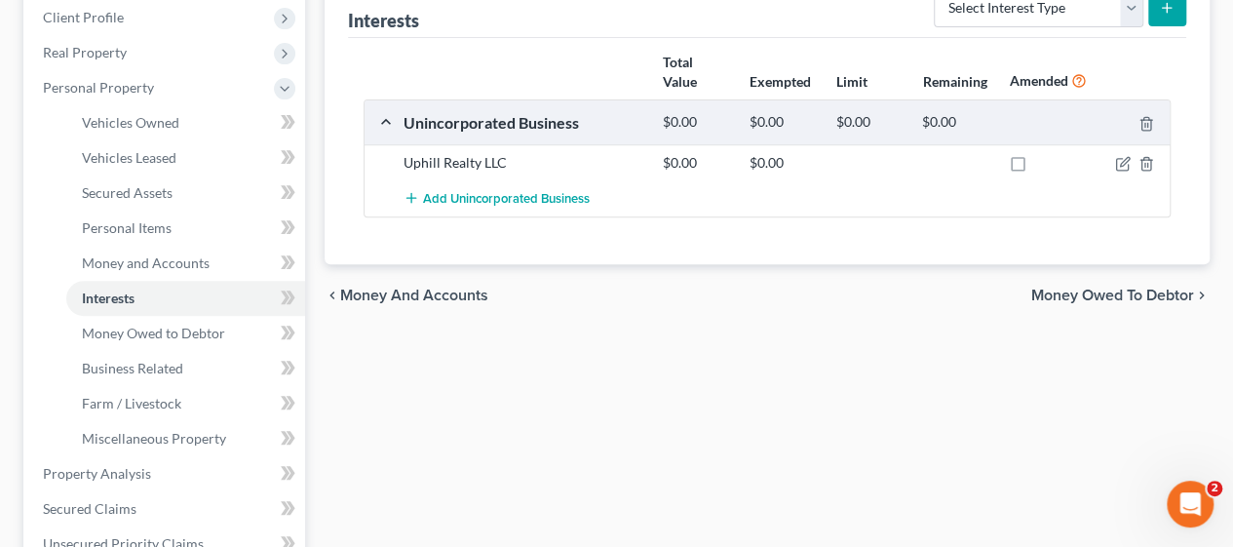
scroll to position [351, 0]
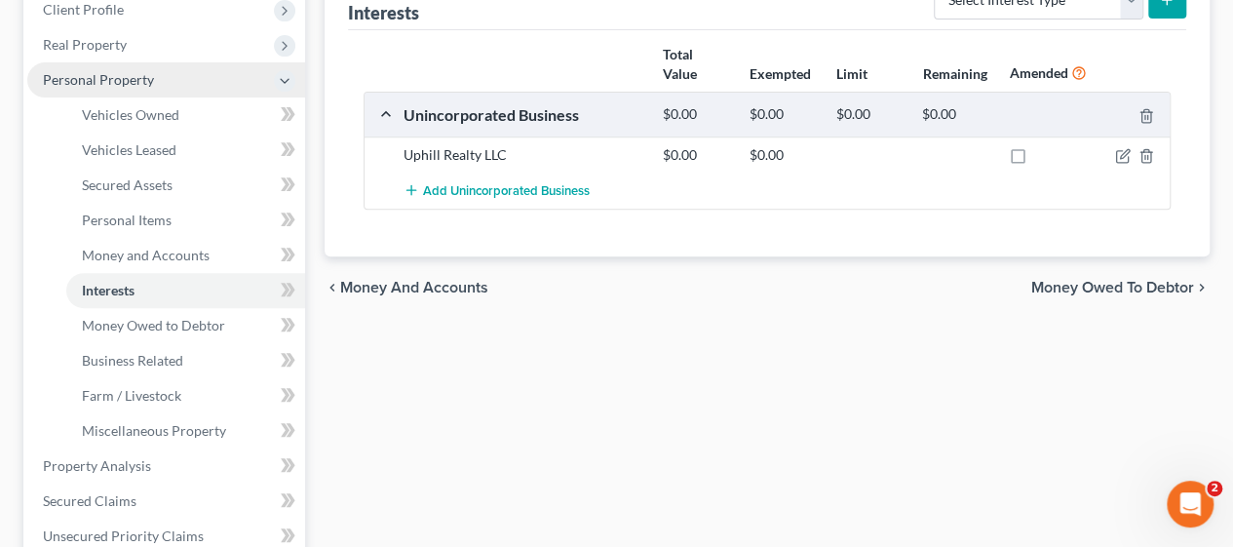
click at [173, 82] on span "Personal Property" at bounding box center [166, 79] width 278 height 35
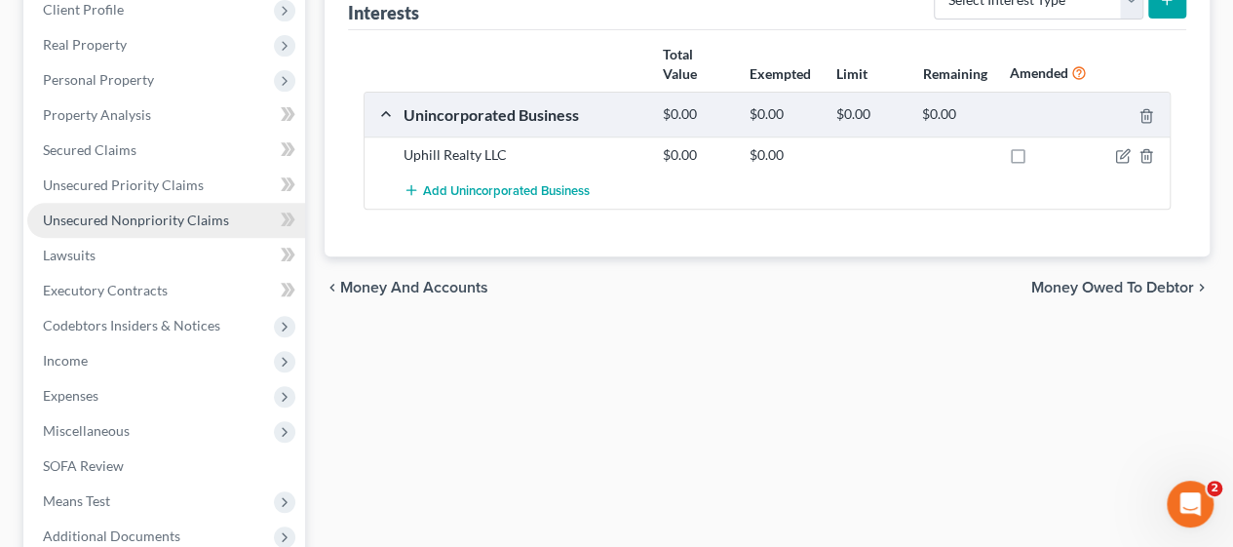
click at [131, 214] on span "Unsecured Nonpriority Claims" at bounding box center [136, 220] width 186 height 17
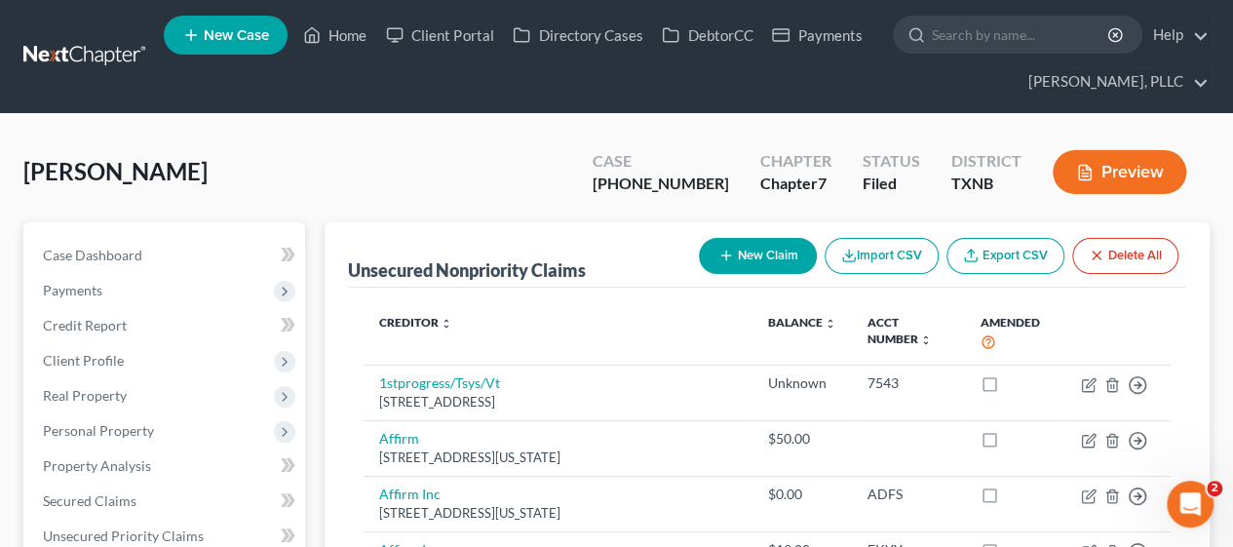
click at [384, 176] on div "Peterson, Shamaria Upgraded Case 25-43315-7 Chapter Chapter 7 Status Filed Dist…" at bounding box center [616, 179] width 1186 height 85
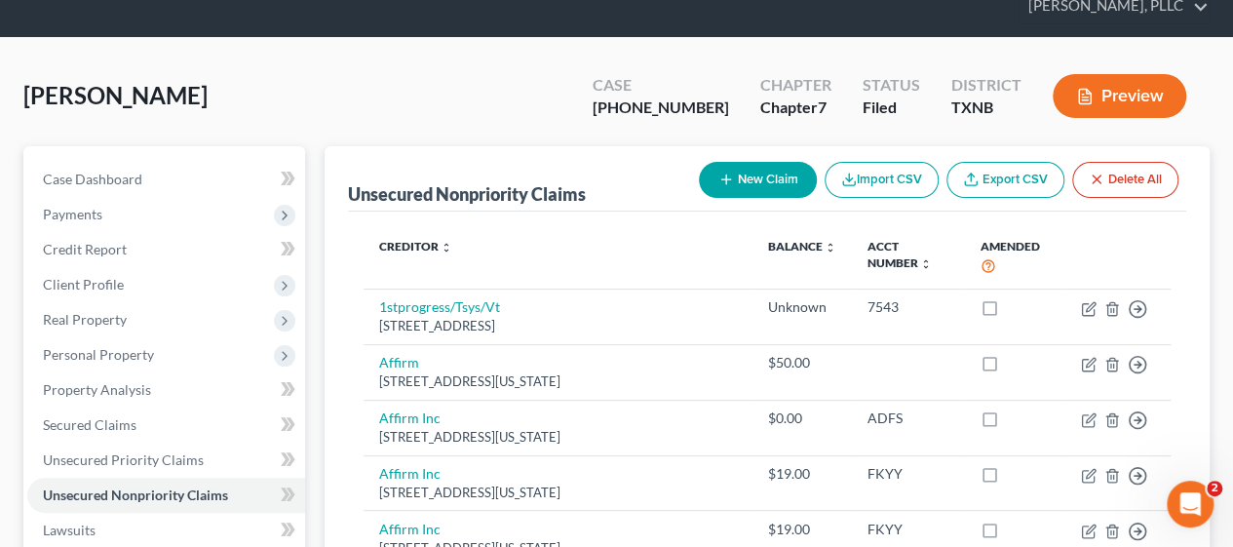
scroll to position [78, 0]
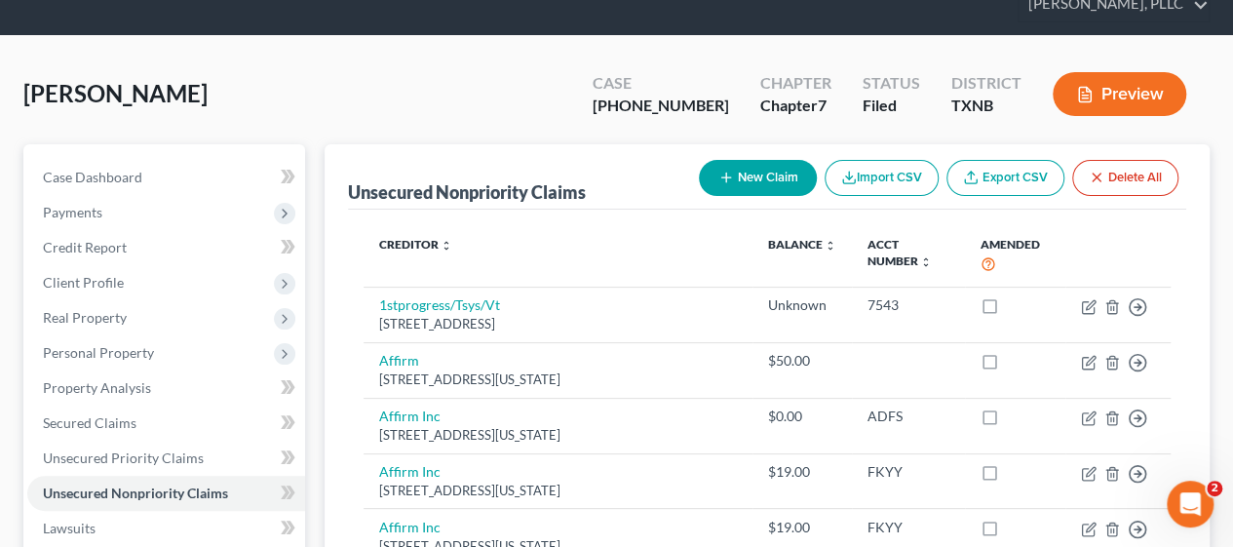
click at [311, 109] on div "Peterson, Shamaria Upgraded Case 25-43315-7 Chapter Chapter 7 Status Filed Dist…" at bounding box center [616, 101] width 1186 height 85
click at [278, 79] on div "Peterson, Shamaria Upgraded Case 25-43315-7 Chapter Chapter 7 Status Filed Dist…" at bounding box center [616, 101] width 1186 height 85
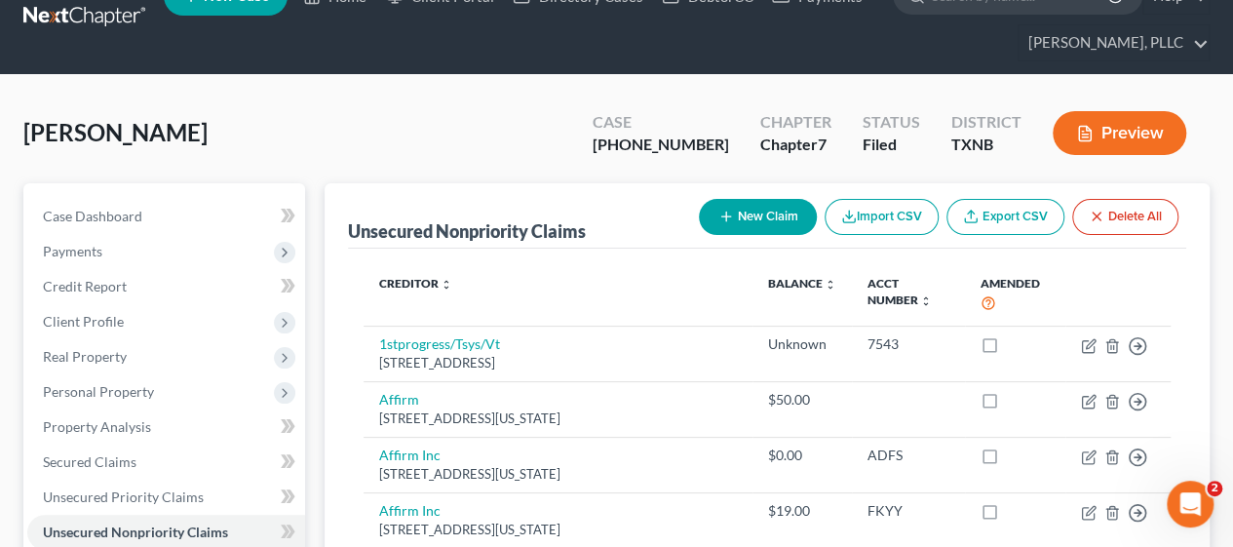
scroll to position [0, 0]
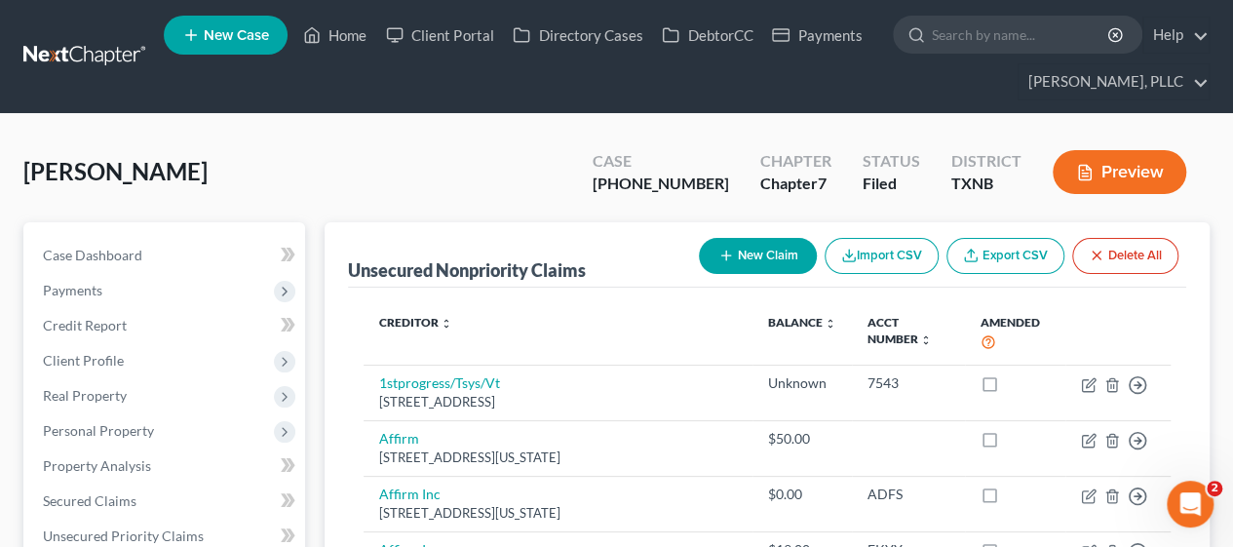
click at [427, 149] on div "Peterson, Shamaria Upgraded Case 25-43315-7 Chapter Chapter 7 Status Filed Dist…" at bounding box center [616, 179] width 1186 height 85
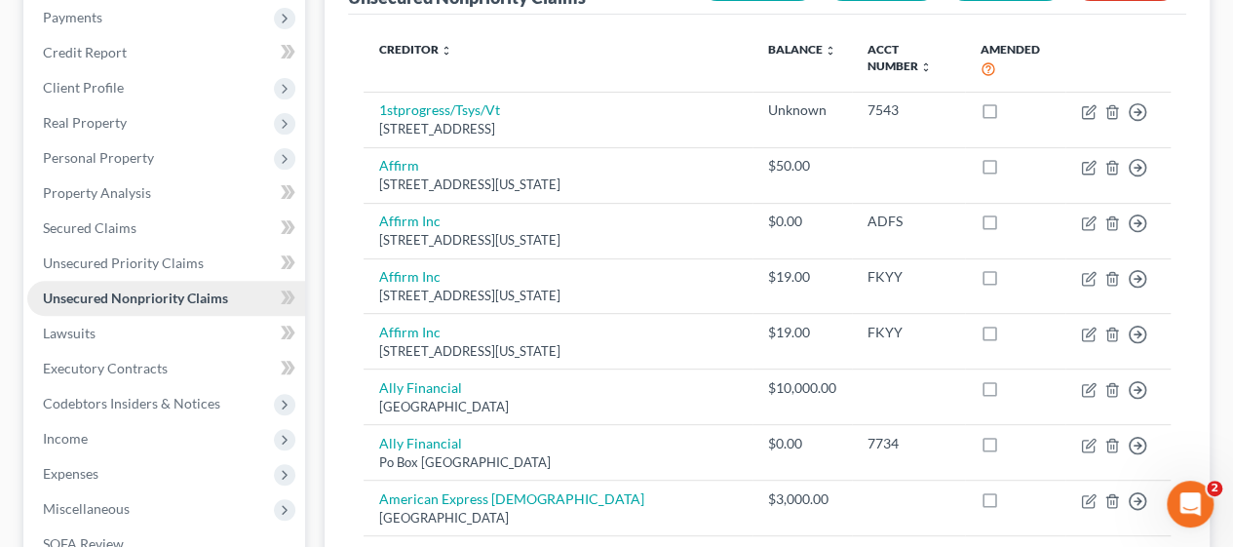
scroll to position [78, 0]
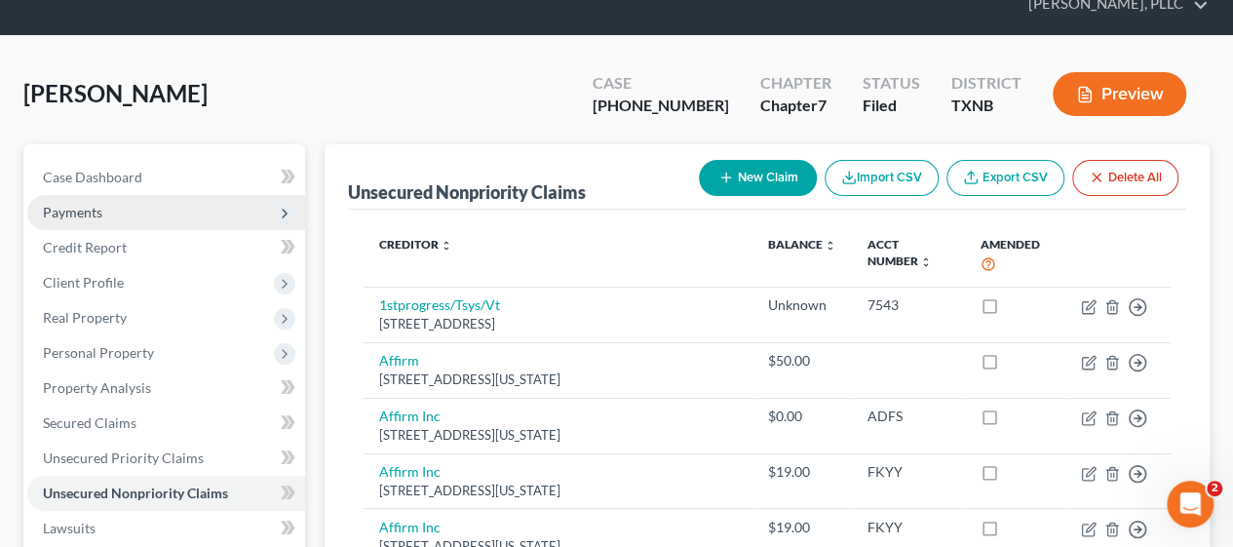
click at [74, 213] on span "Payments" at bounding box center [72, 212] width 59 height 17
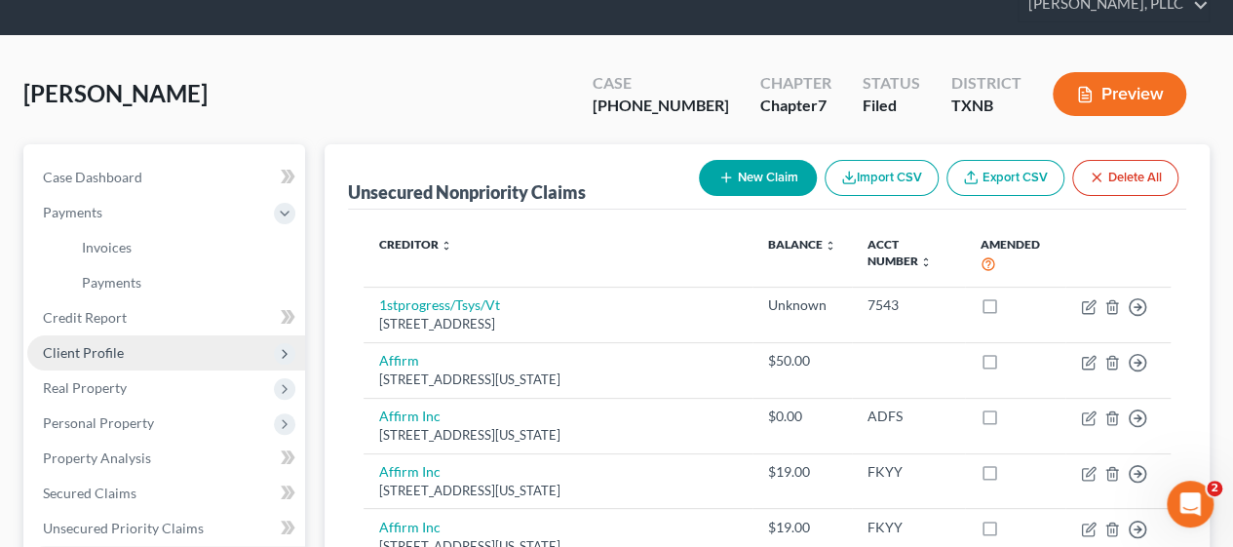
click at [127, 341] on span "Client Profile" at bounding box center [166, 352] width 278 height 35
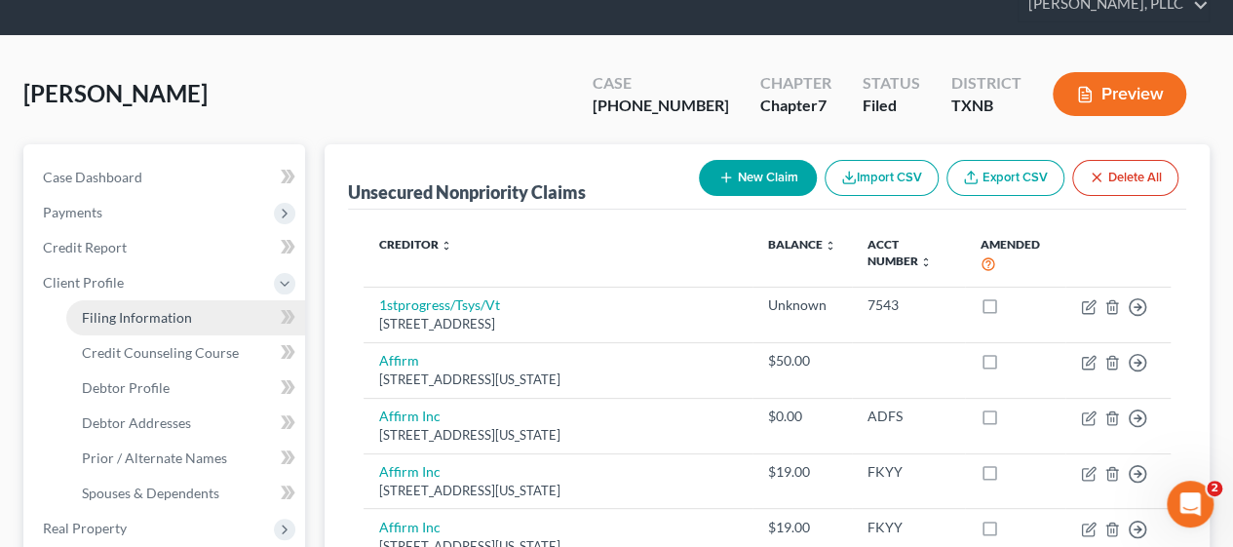
click at [127, 312] on span "Filing Information" at bounding box center [137, 317] width 110 height 17
select select "1"
select select "0"
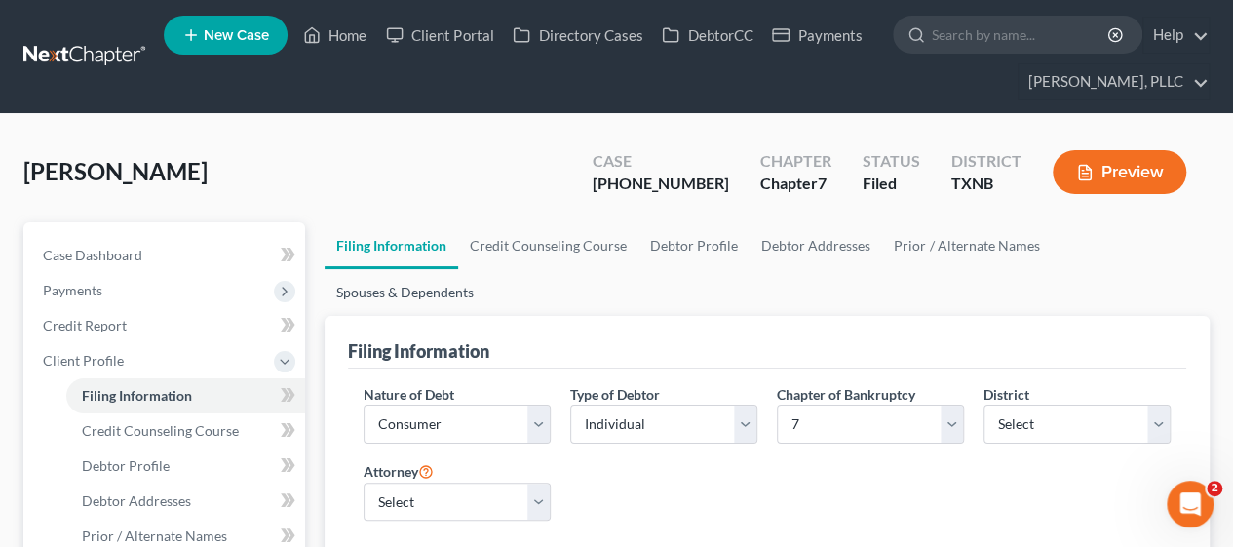
click at [485, 269] on link "Spouses & Dependents" at bounding box center [405, 292] width 161 height 47
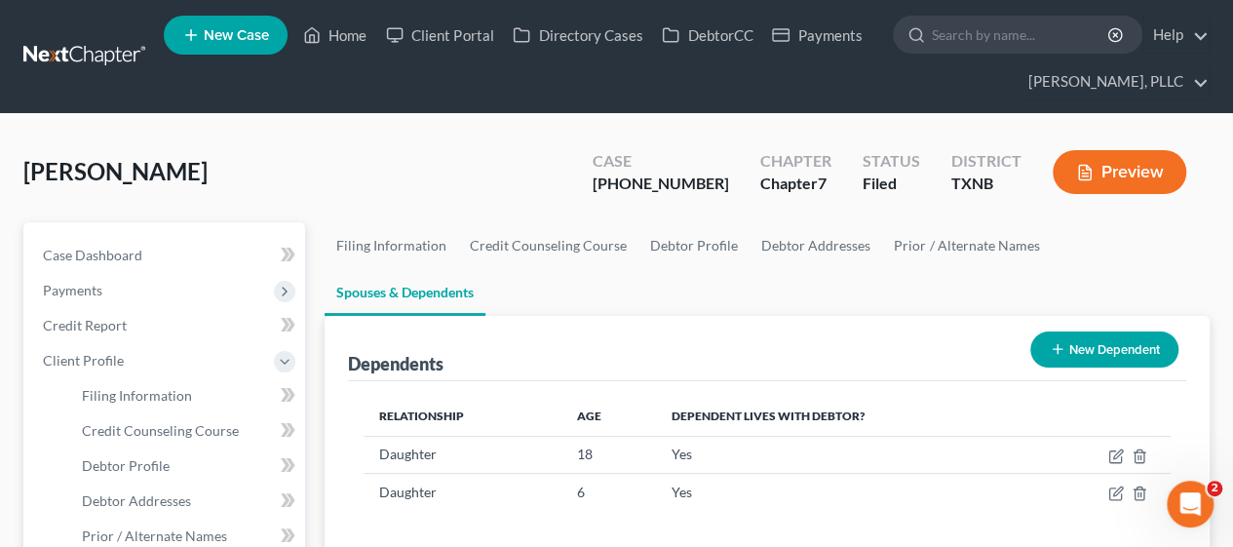
click at [428, 145] on div "Peterson, Shamaria Upgraded Case 25-43315-7 Chapter Chapter 7 Status Filed Dist…" at bounding box center [616, 179] width 1186 height 85
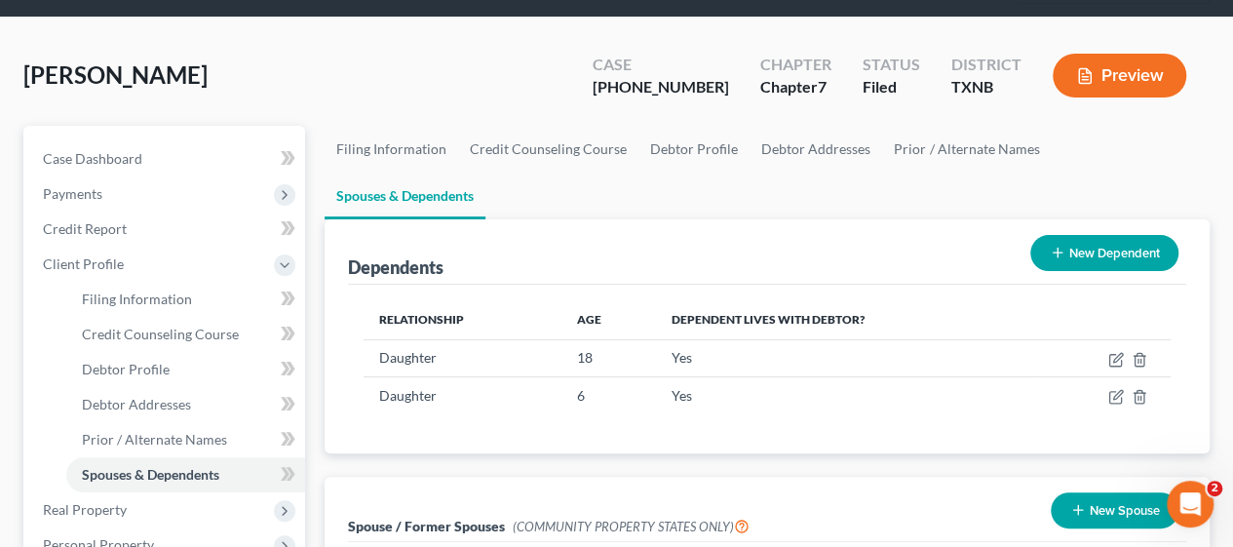
scroll to position [195, 0]
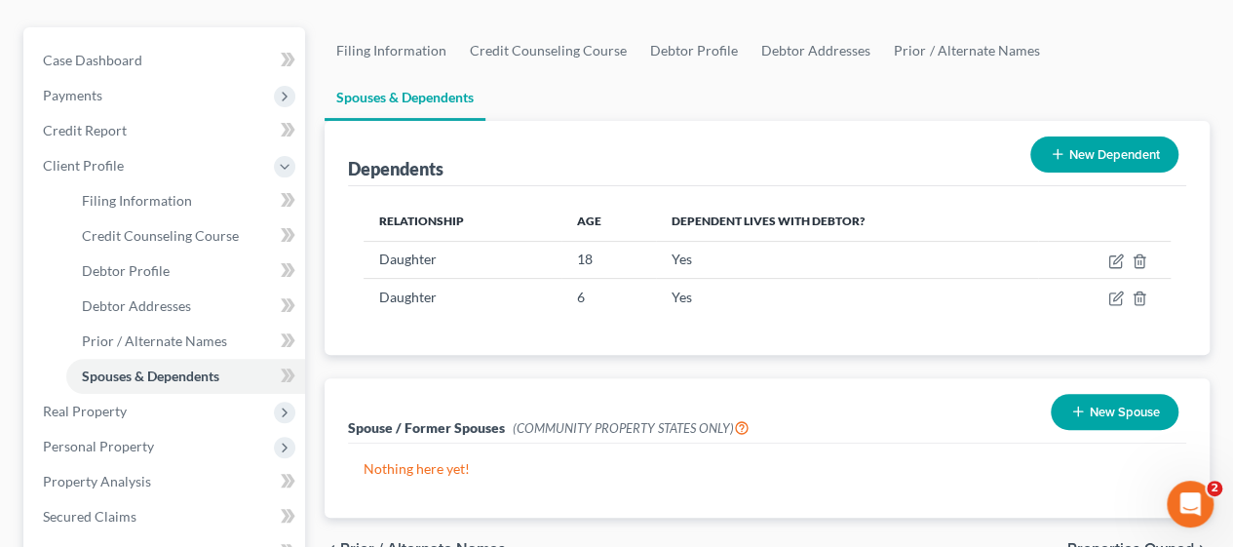
click at [323, 39] on div "Filing Information Credit Counseling Course Debtor Profile Debtor Addresses Pri…" at bounding box center [767, 529] width 905 height 1005
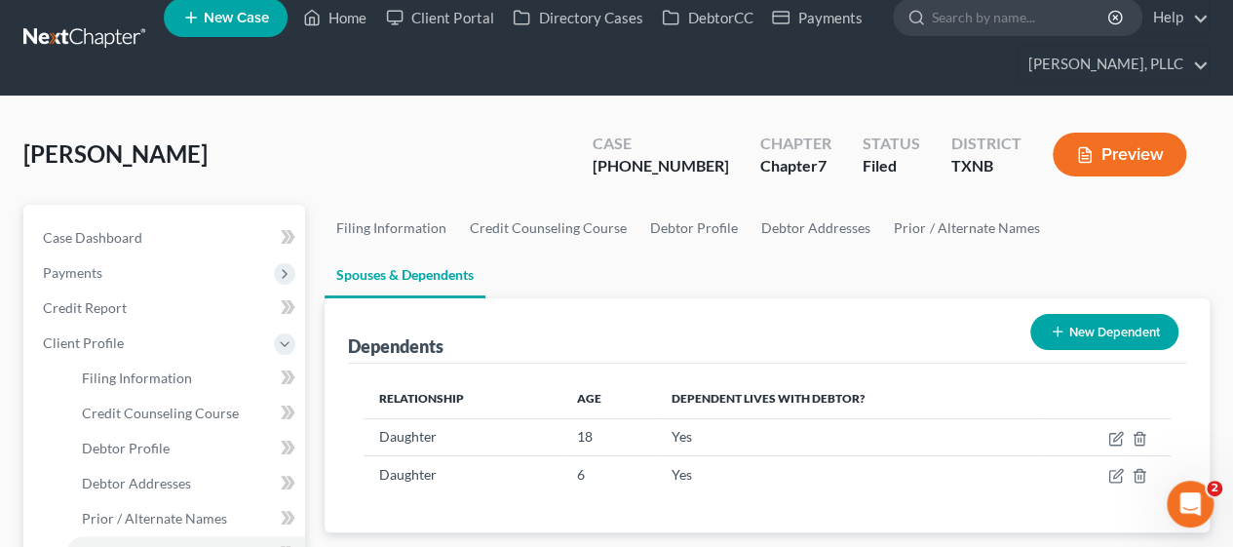
scroll to position [0, 0]
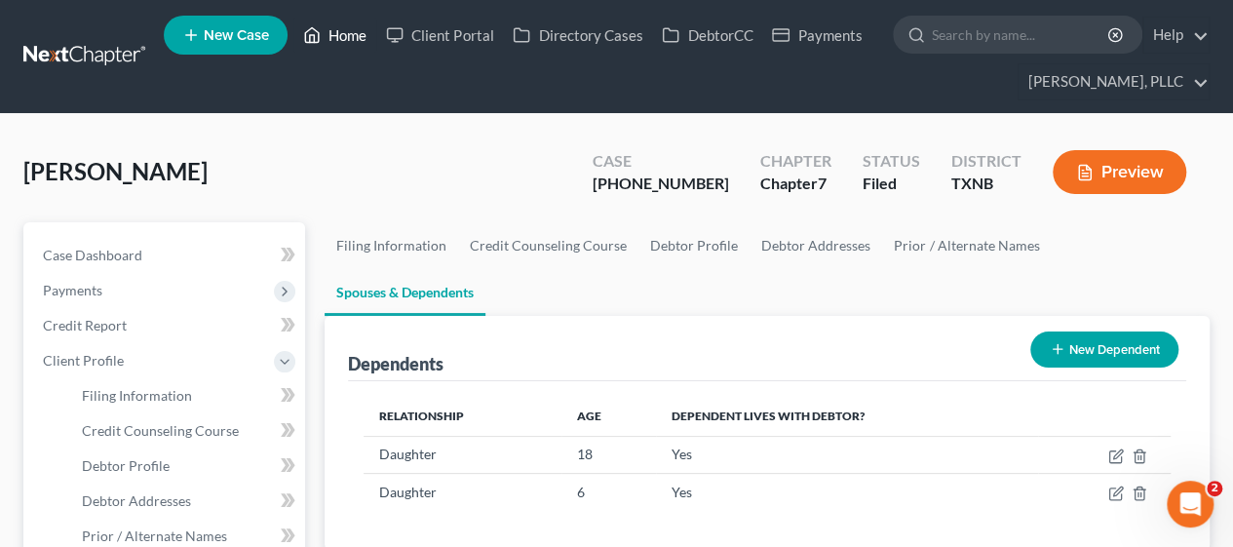
click at [335, 34] on link "Home" at bounding box center [334, 35] width 83 height 35
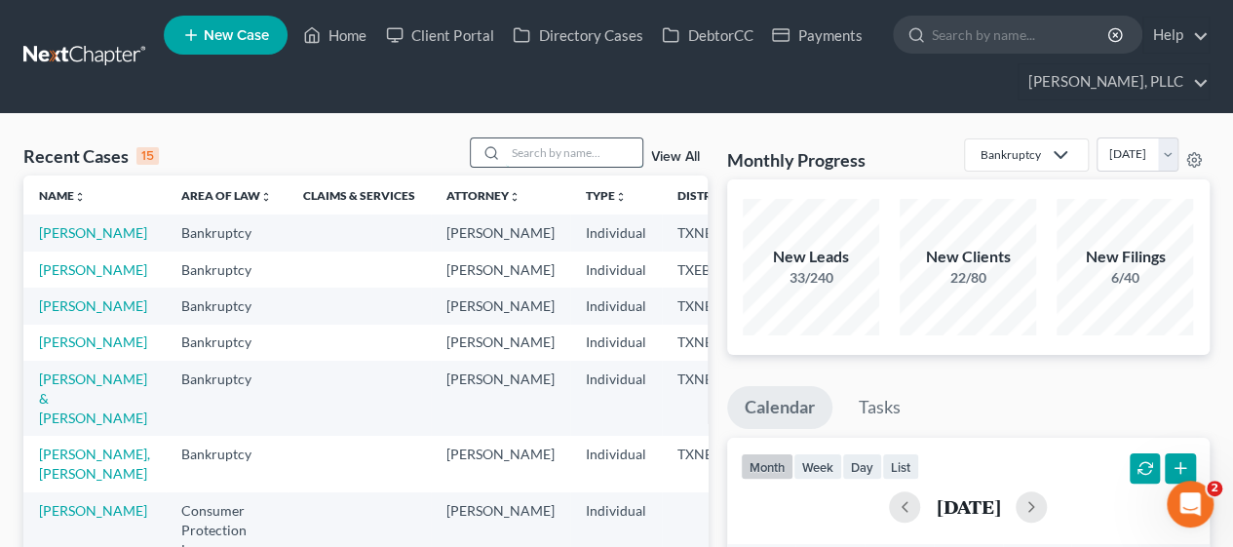
click at [551, 156] on input "search" at bounding box center [574, 152] width 136 height 28
type input "ball"
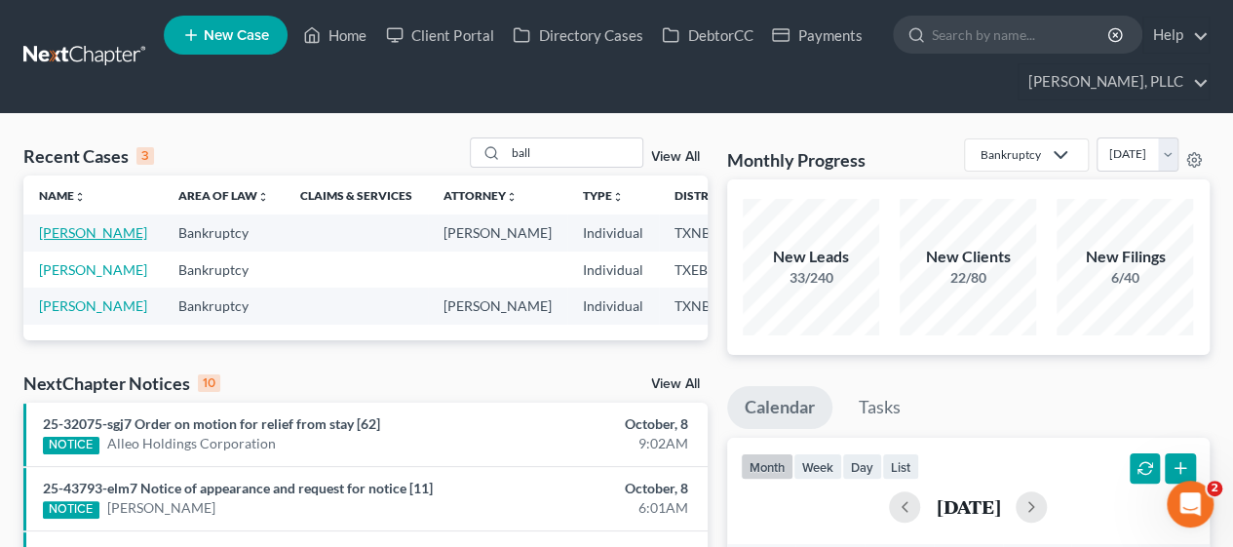
click at [45, 241] on link "Ball, Tasheba" at bounding box center [93, 232] width 108 height 17
select select "4"
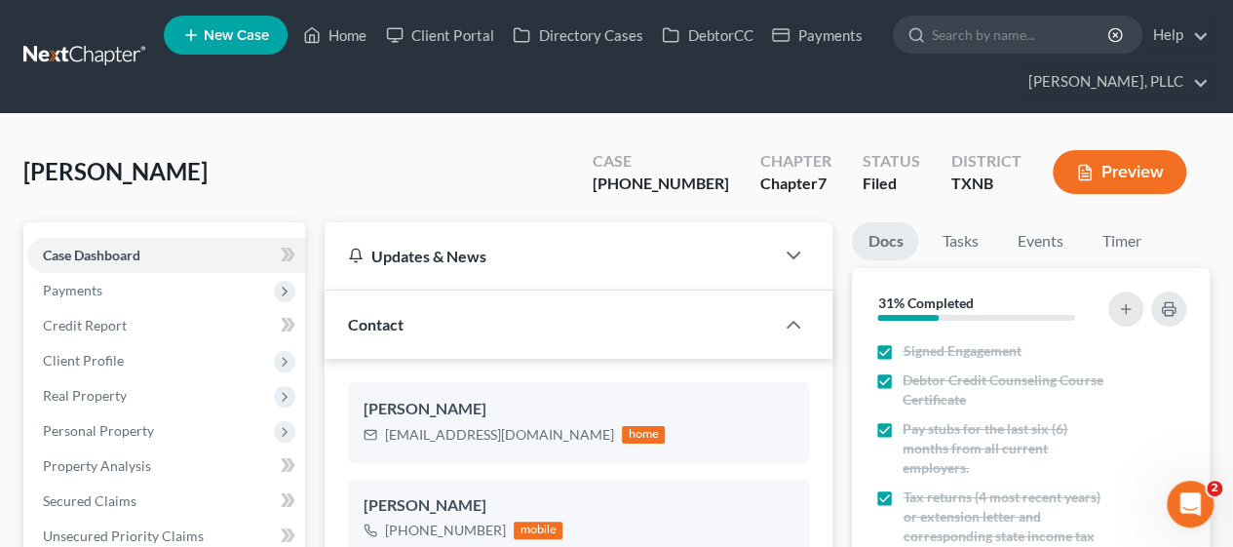
scroll to position [1529, 0]
click at [419, 190] on div "Ball, Tasheba Upgraded Case 25-43345-7 Chapter Chapter 7 Status Filed District …" at bounding box center [616, 179] width 1186 height 85
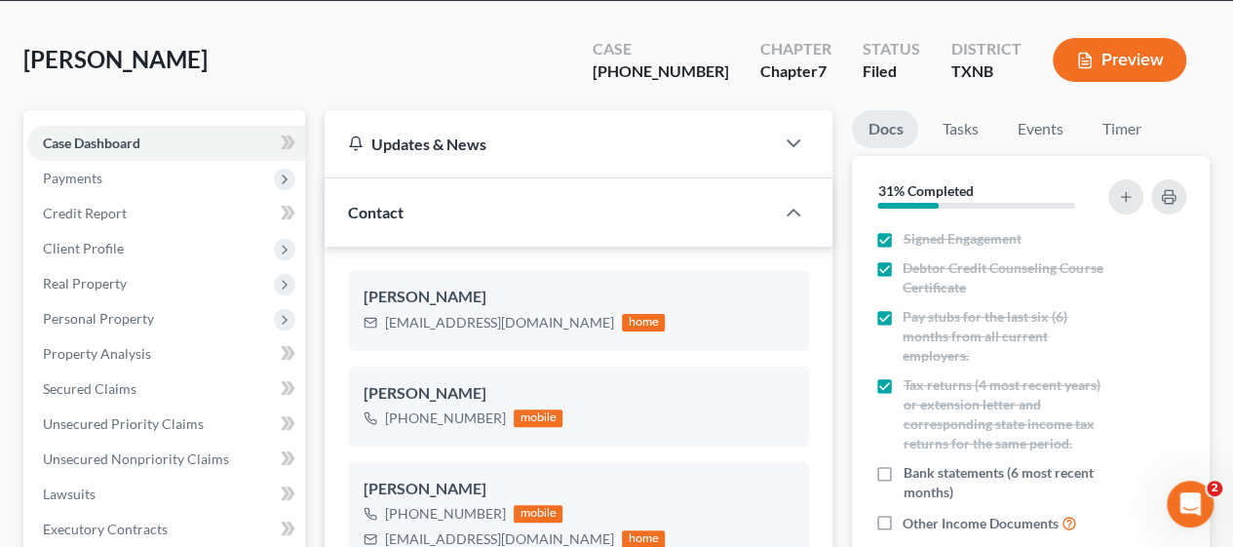
scroll to position [117, 0]
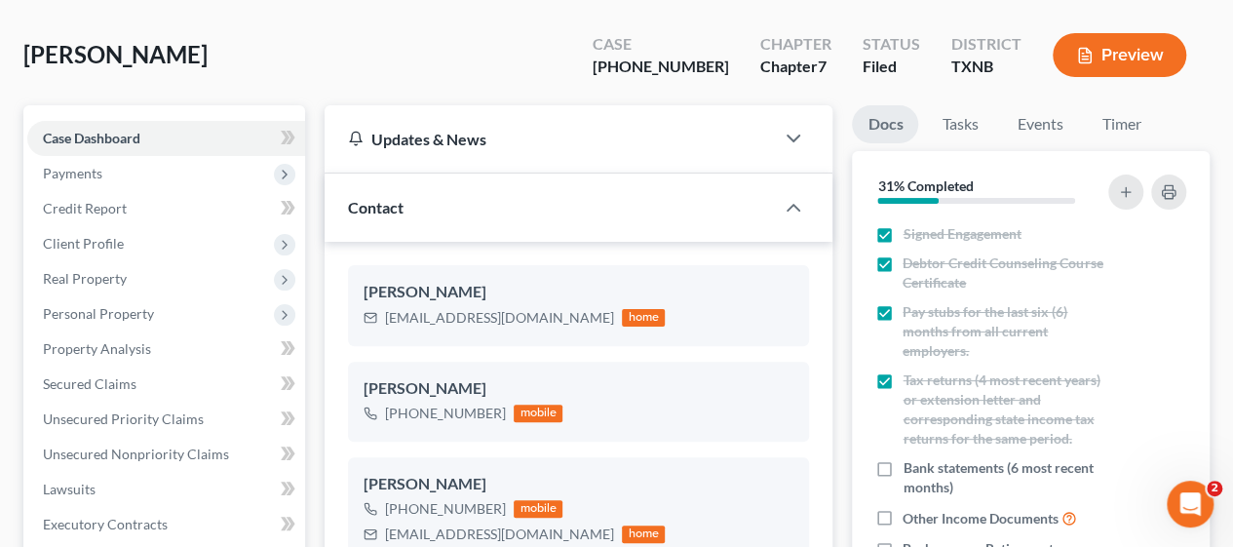
click at [472, 86] on div "Ball, Tasheba Upgraded Case 25-43345-7 Chapter Chapter 7 Status Filed District …" at bounding box center [616, 62] width 1186 height 85
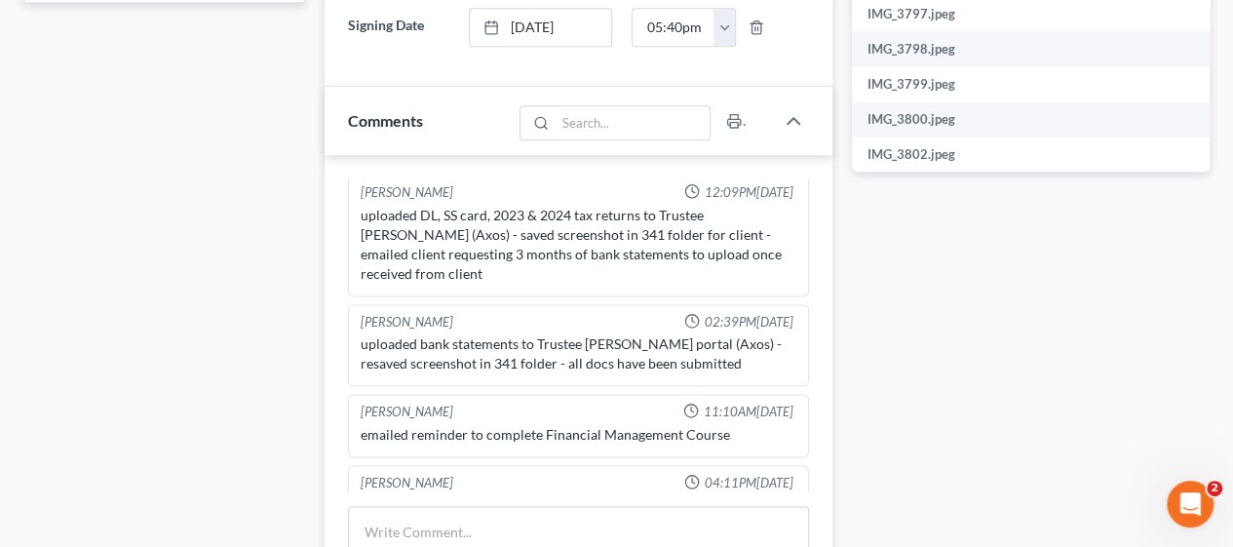
scroll to position [1334, 0]
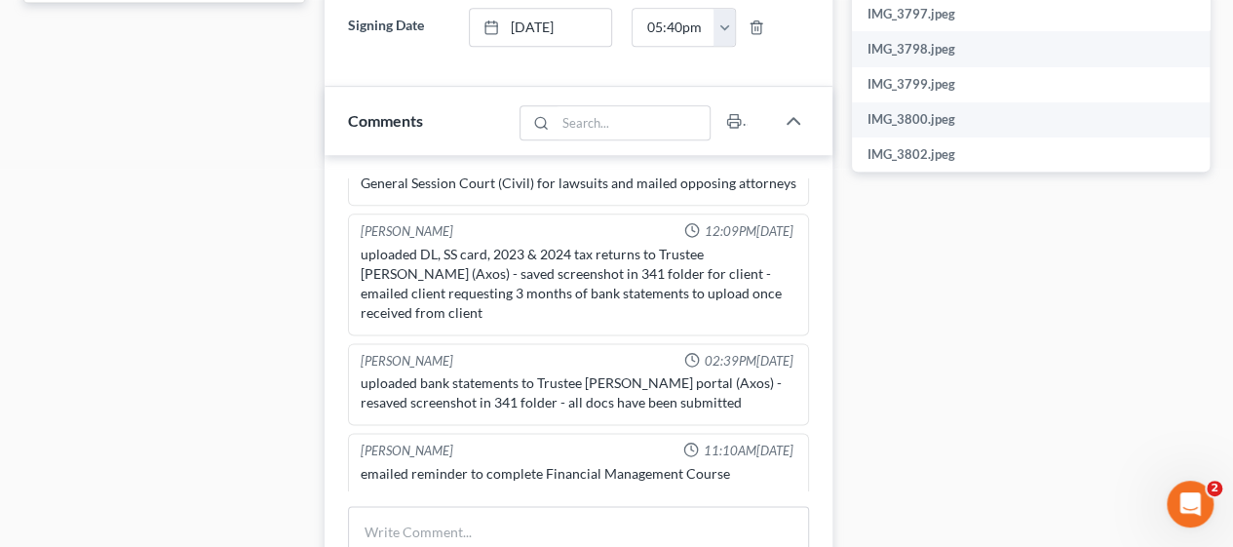
click at [146, 262] on div "Case Dashboard Payments Invoices Payments Payments Credit Report Client Profile" at bounding box center [164, 71] width 301 height 1724
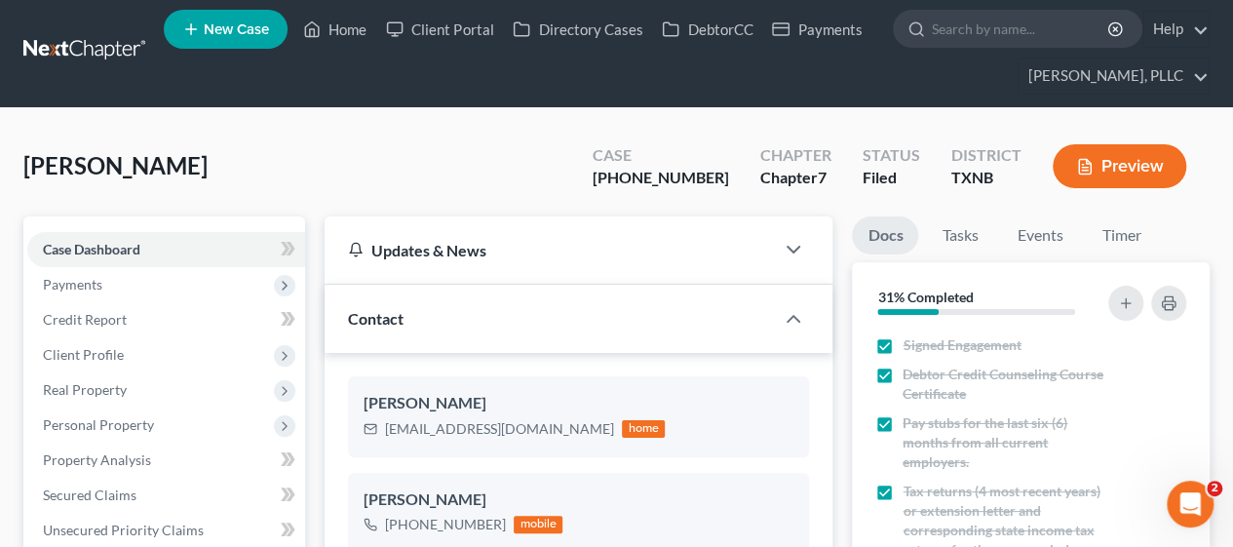
scroll to position [0, 0]
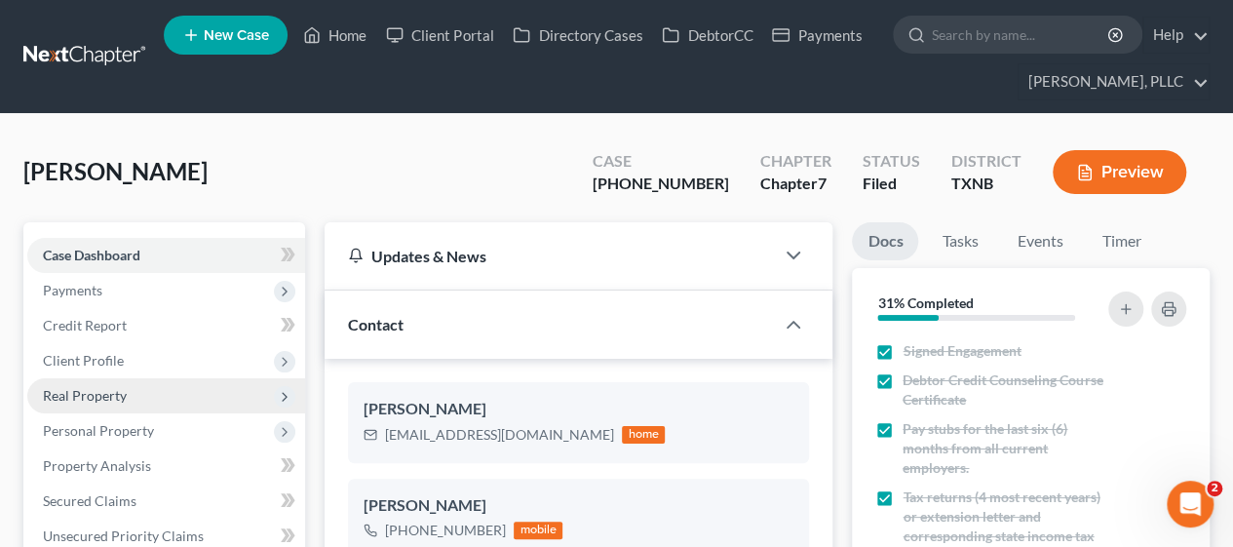
click at [113, 387] on span "Real Property" at bounding box center [85, 395] width 84 height 17
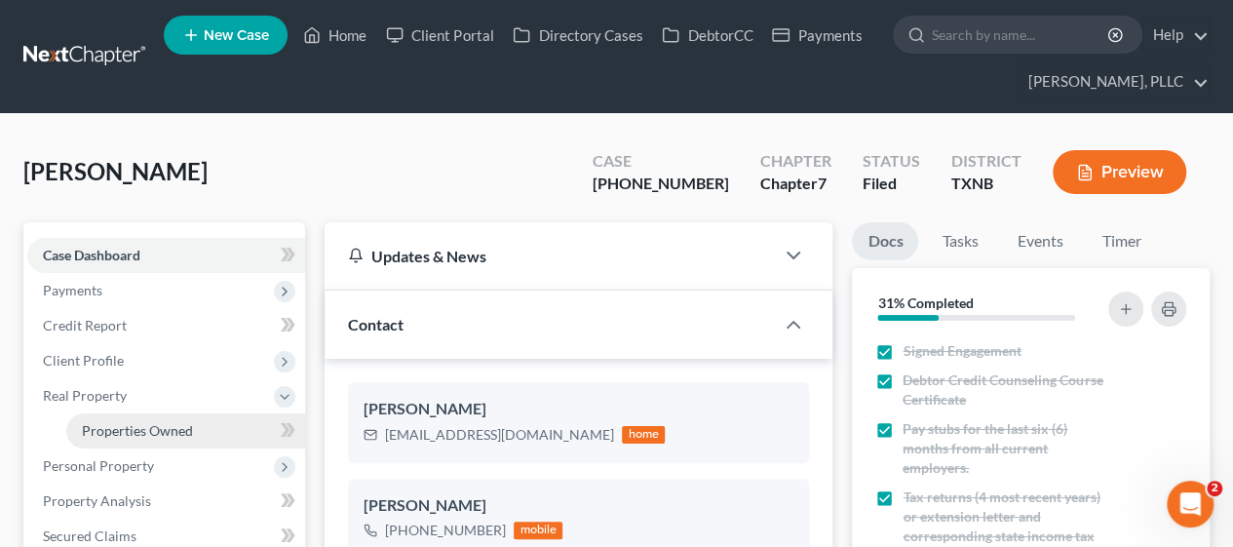
click at [132, 423] on span "Properties Owned" at bounding box center [137, 430] width 111 height 17
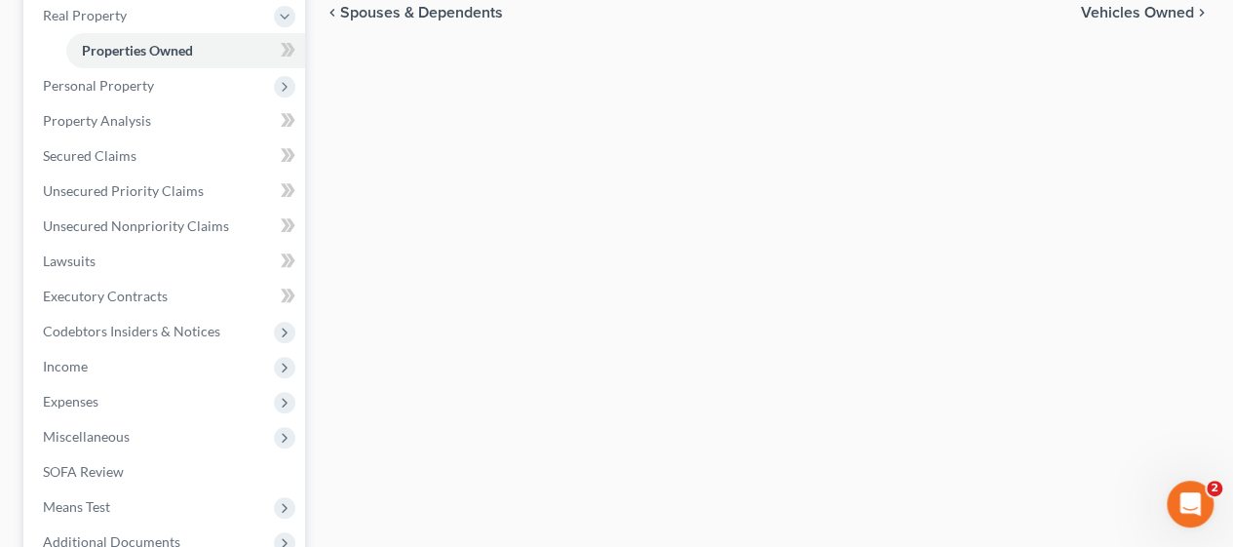
scroll to position [390, 0]
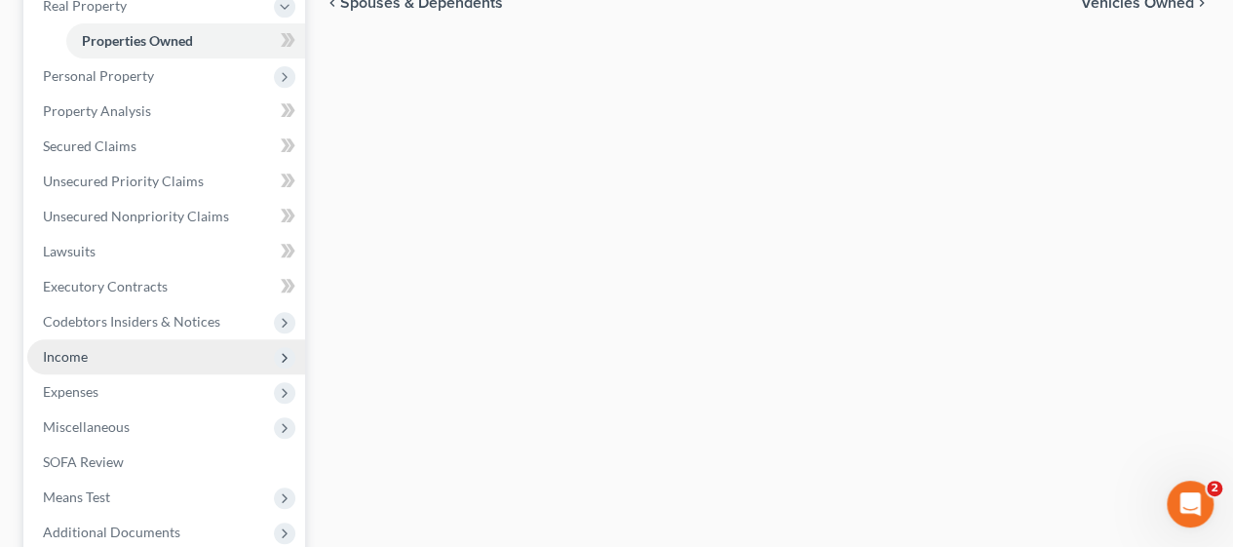
click at [104, 346] on span "Income" at bounding box center [166, 356] width 278 height 35
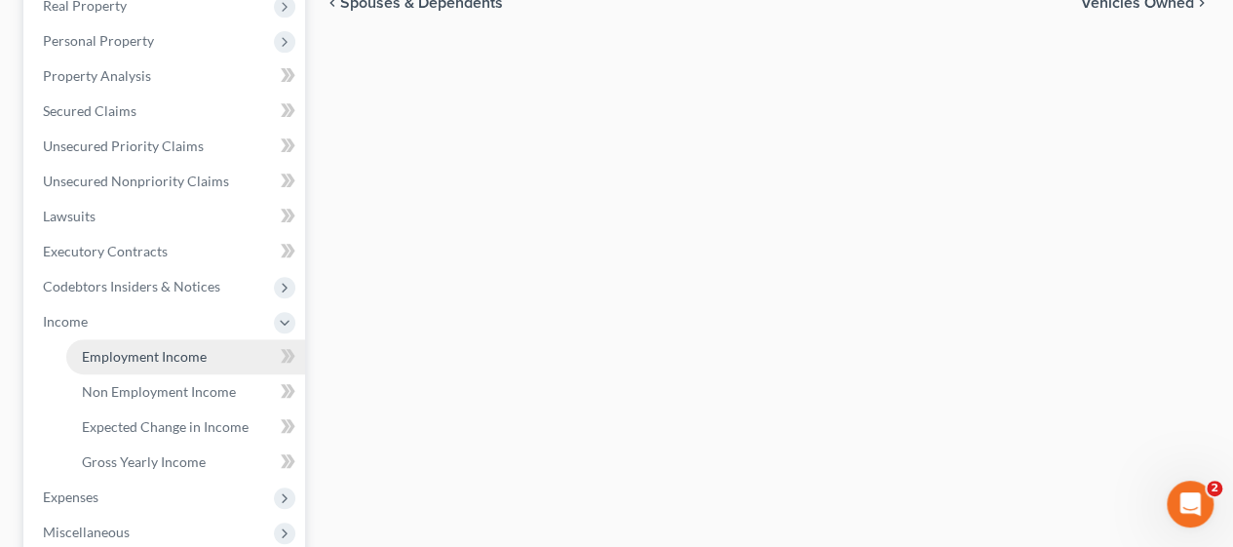
click at [126, 352] on span "Employment Income" at bounding box center [144, 356] width 125 height 17
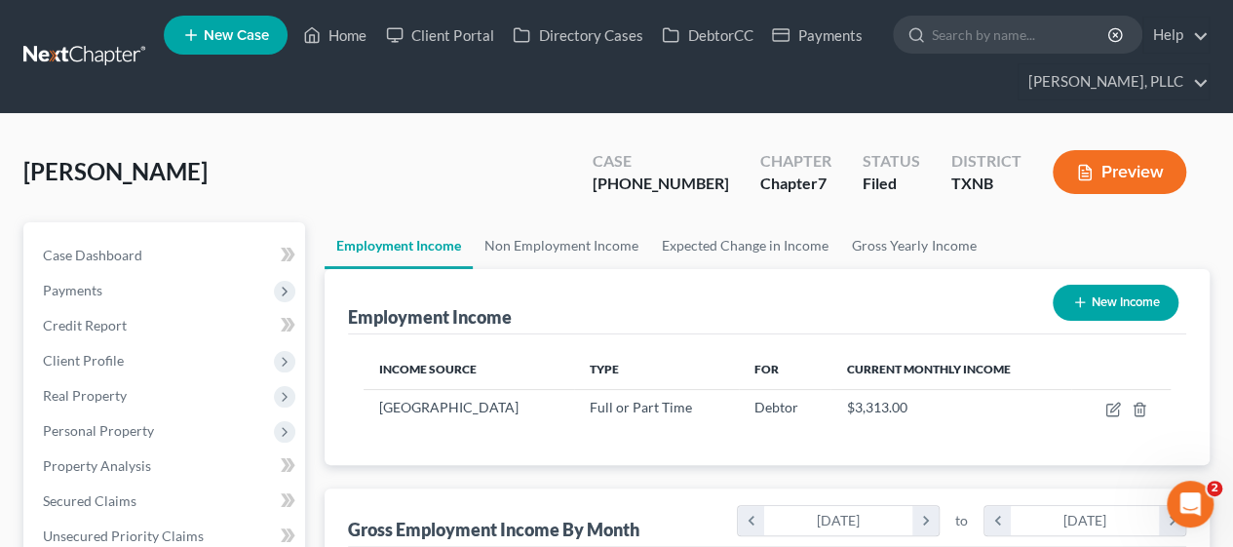
scroll to position [347, 493]
click at [403, 146] on div "Ball, Tasheba Upgraded Case 25-43345-7 Chapter Chapter 7 Status Filed District …" at bounding box center [616, 179] width 1186 height 85
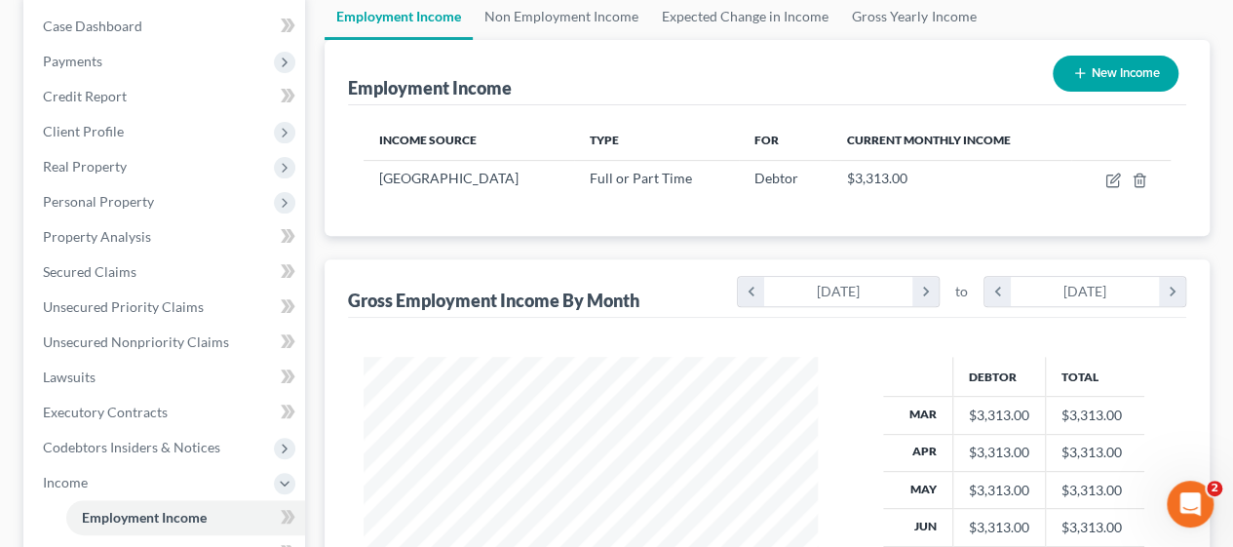
scroll to position [234, 0]
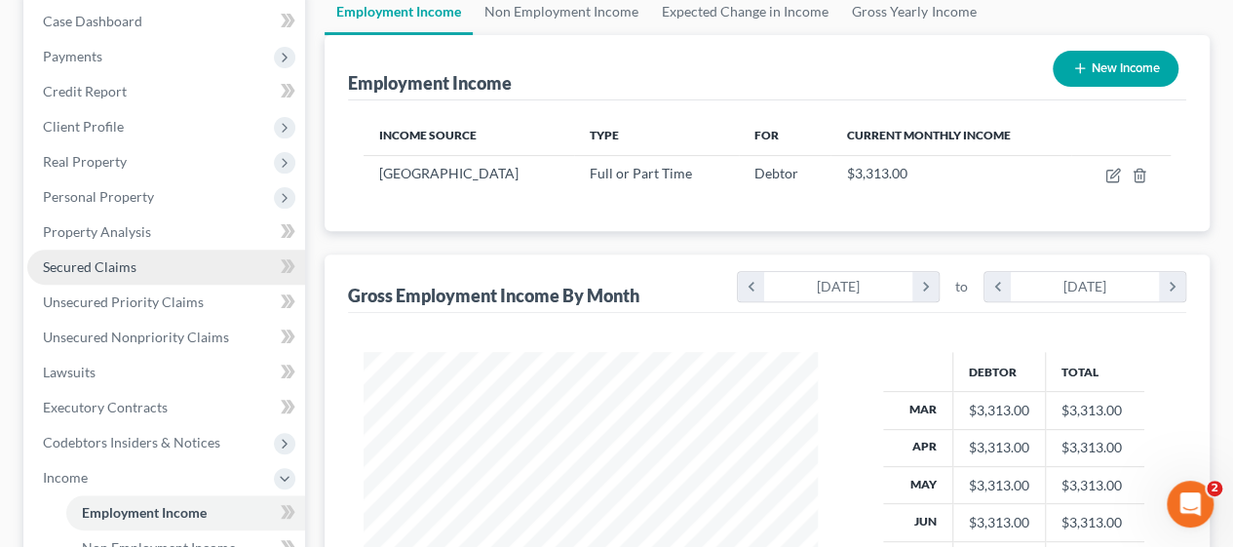
click at [140, 261] on link "Secured Claims" at bounding box center [166, 267] width 278 height 35
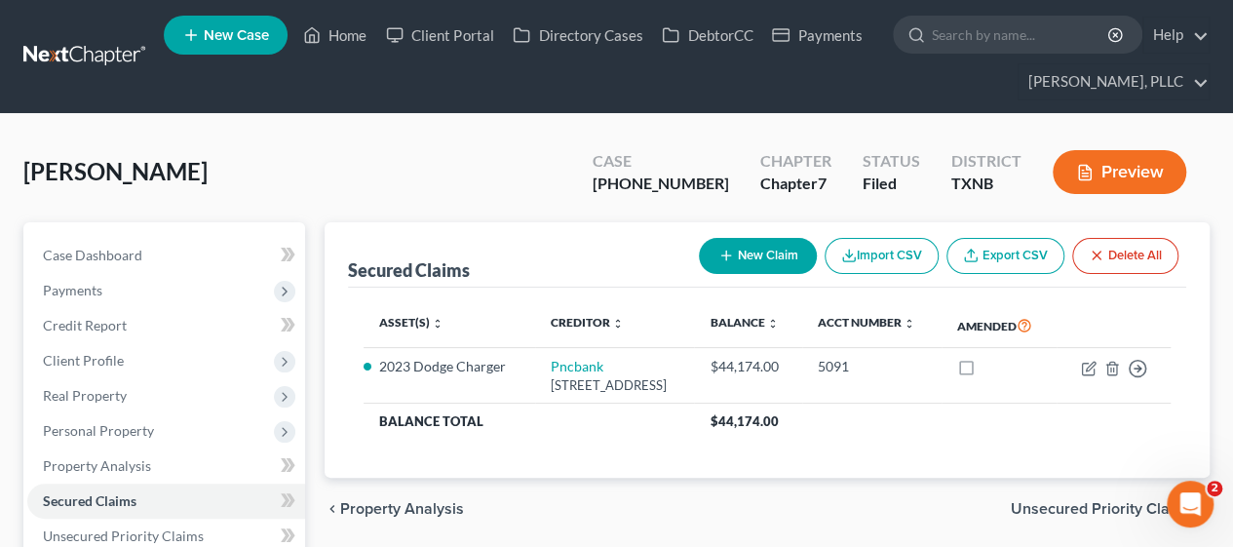
click at [396, 184] on div "Ball, Tasheba Upgraded Case 25-43345-7 Chapter Chapter 7 Status Filed District …" at bounding box center [616, 179] width 1186 height 85
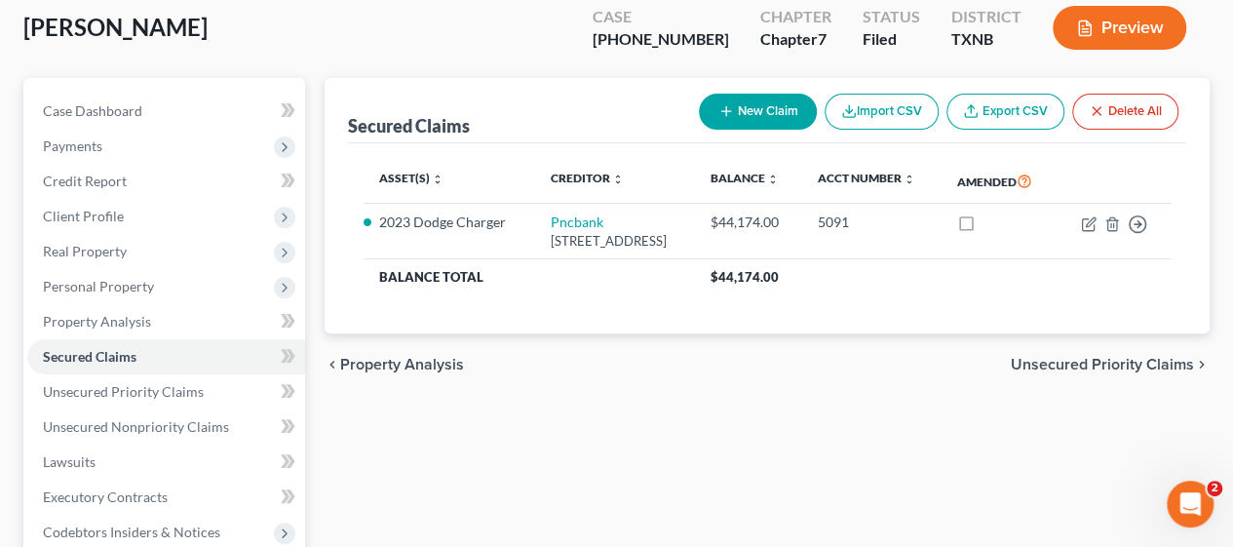
scroll to position [195, 0]
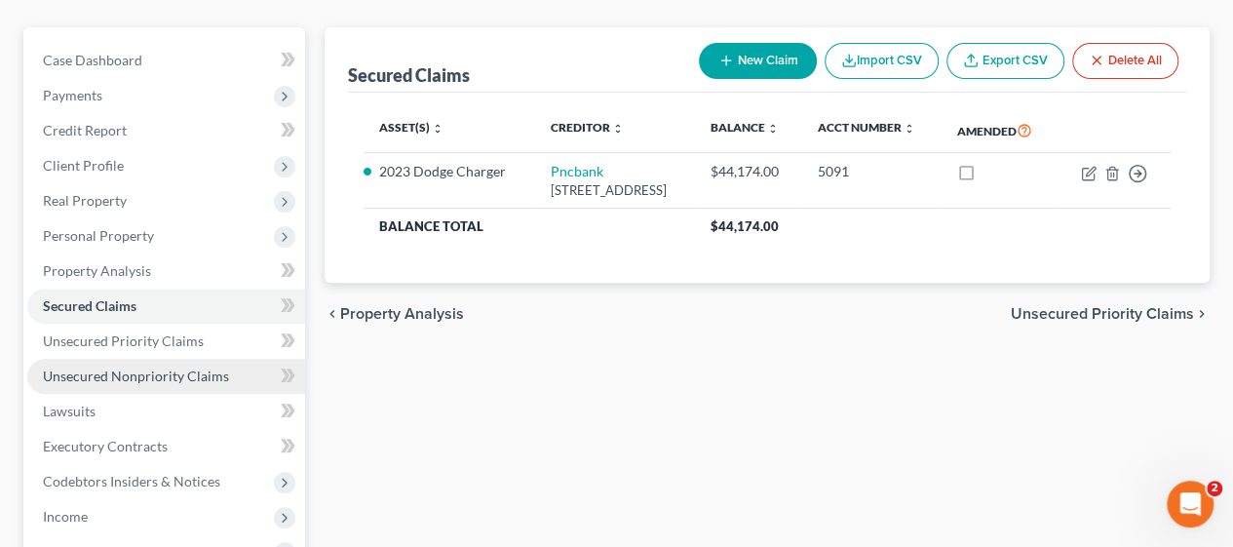
click at [113, 373] on span "Unsecured Nonpriority Claims" at bounding box center [136, 375] width 186 height 17
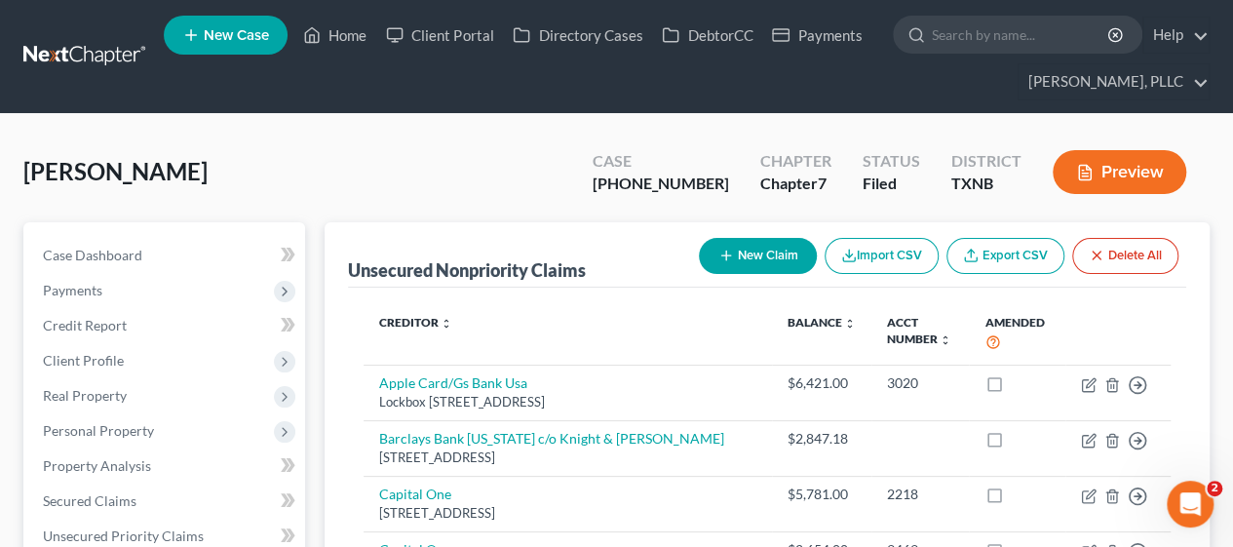
click at [456, 187] on div "Ball, Tasheba Upgraded Case 25-43345-7 Chapter Chapter 7 Status Filed District …" at bounding box center [616, 179] width 1186 height 85
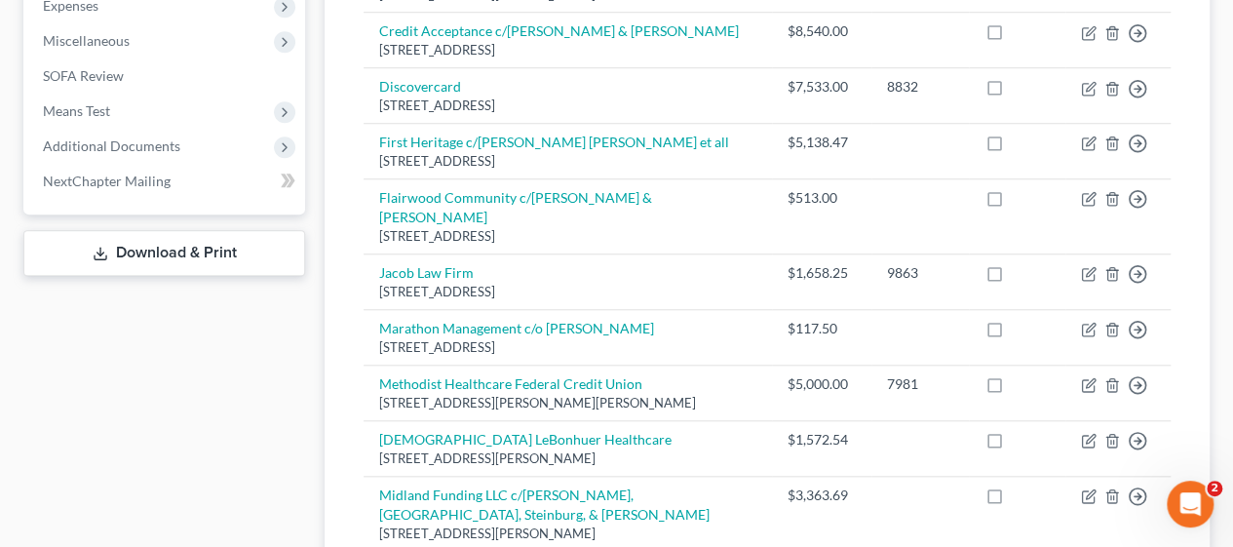
scroll to position [702, 0]
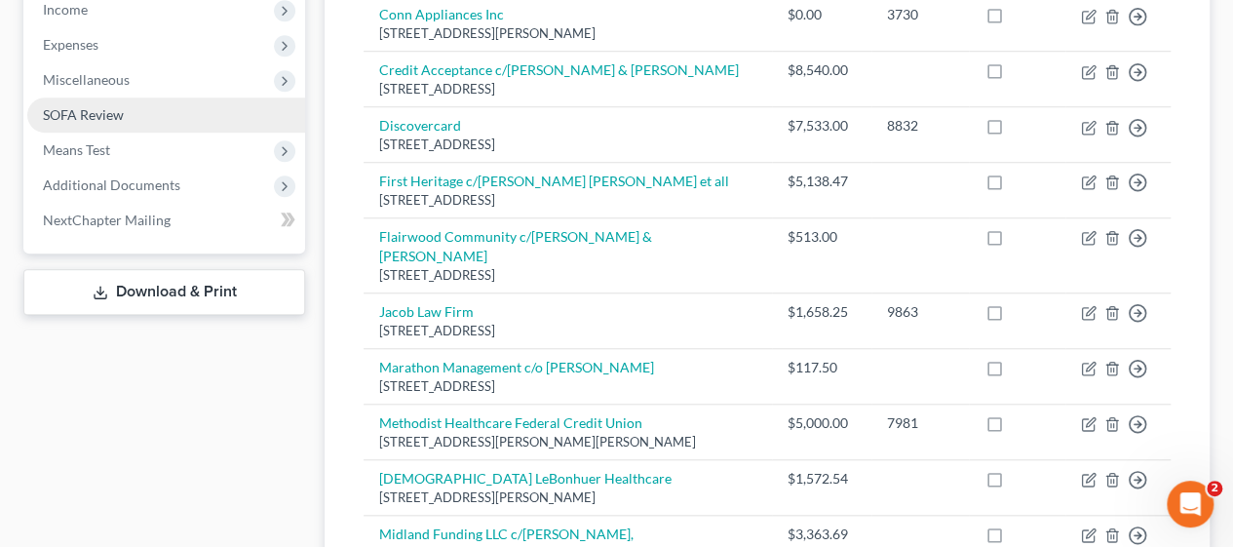
click at [130, 114] on link "SOFA Review" at bounding box center [166, 114] width 278 height 35
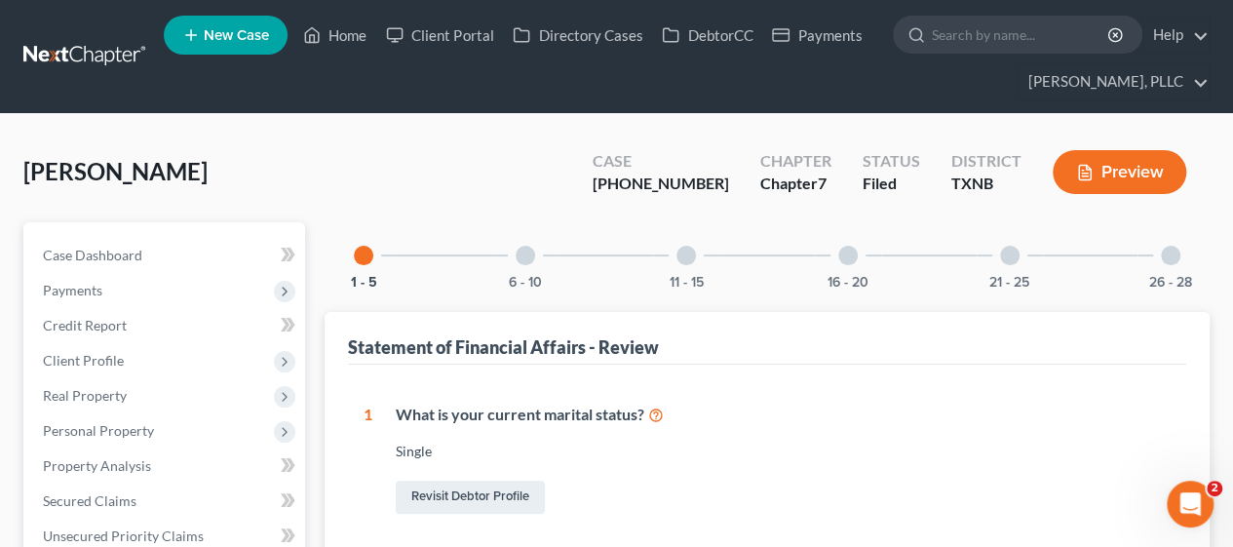
click at [424, 171] on div "Ball, Tasheba Upgraded Case 25-43345-7 Chapter Chapter 7 Status Filed District …" at bounding box center [616, 179] width 1186 height 85
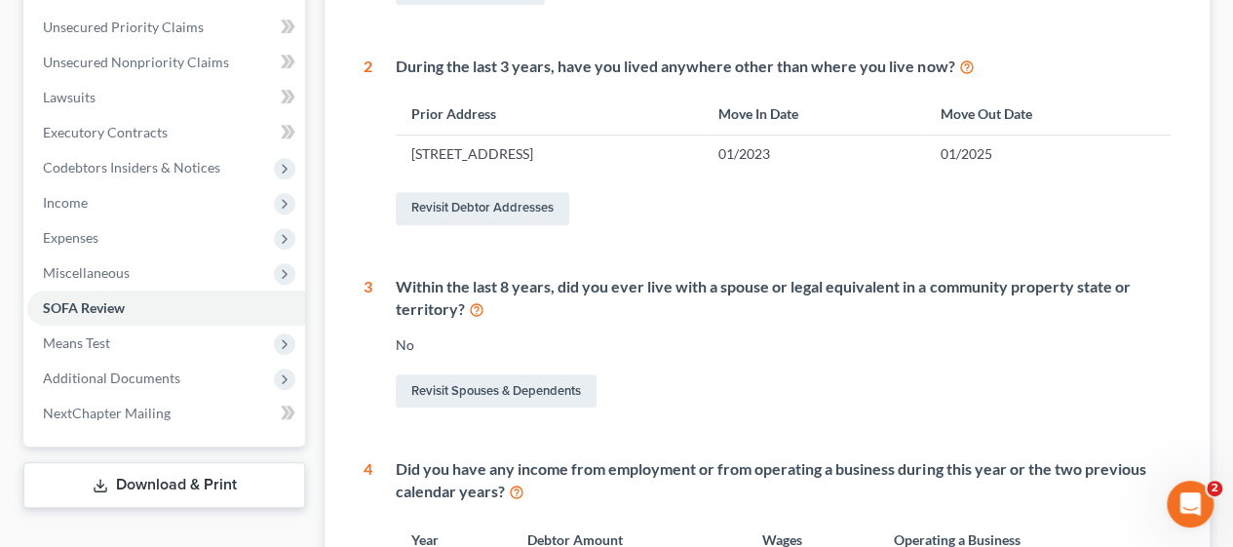
scroll to position [468, 0]
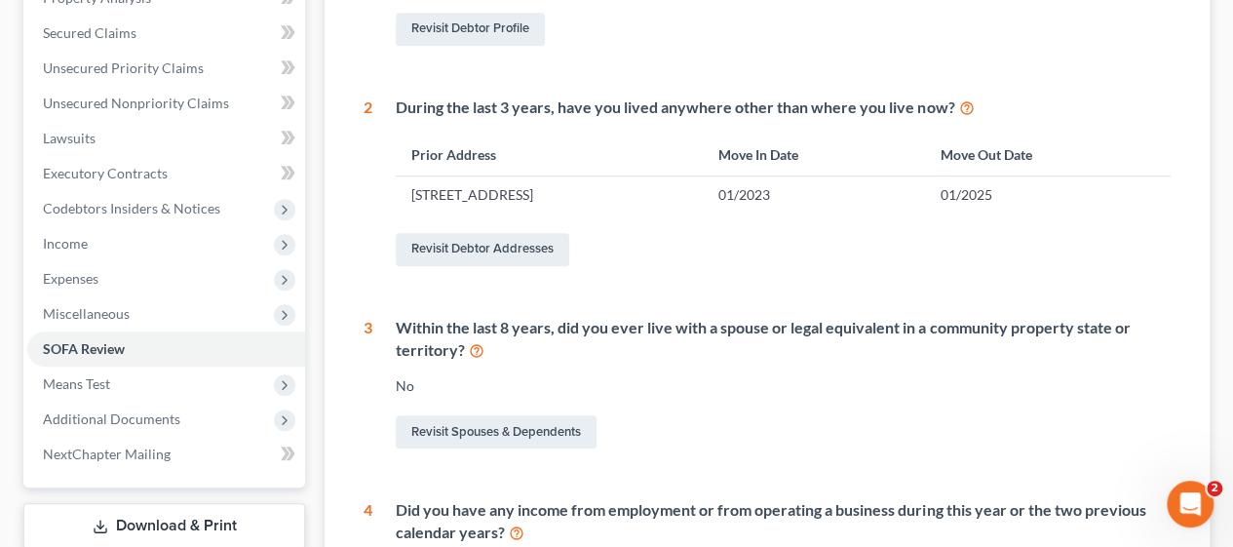
click at [736, 85] on div "1 What is your current marital status? Single Revisit Debtor Profile 2 During t…" at bounding box center [767, 482] width 807 height 1093
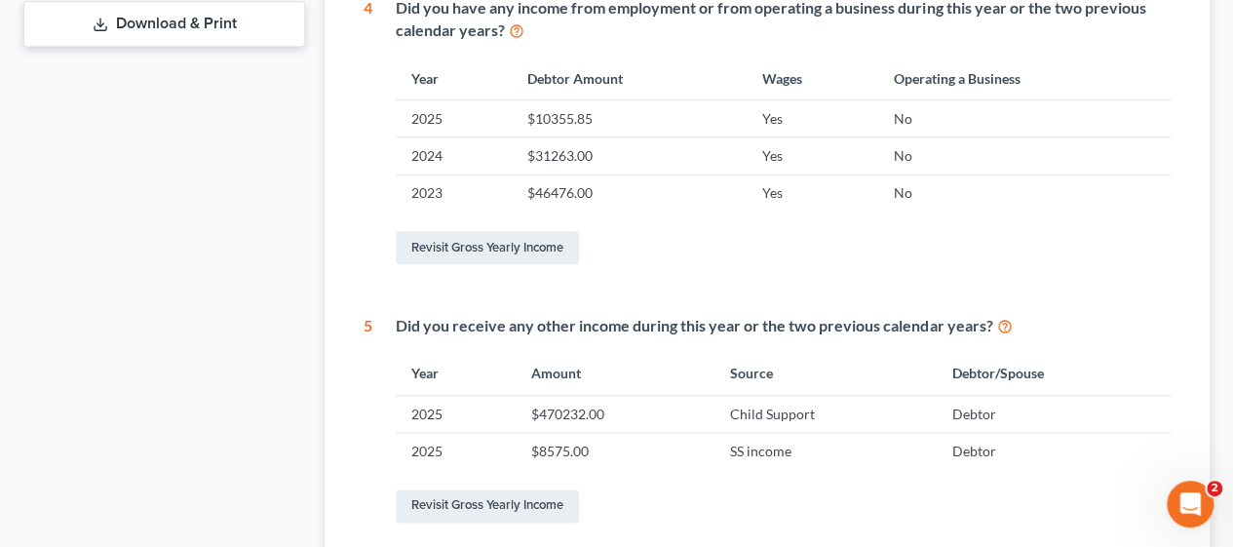
scroll to position [975, 0]
